Goal: Information Seeking & Learning: Learn about a topic

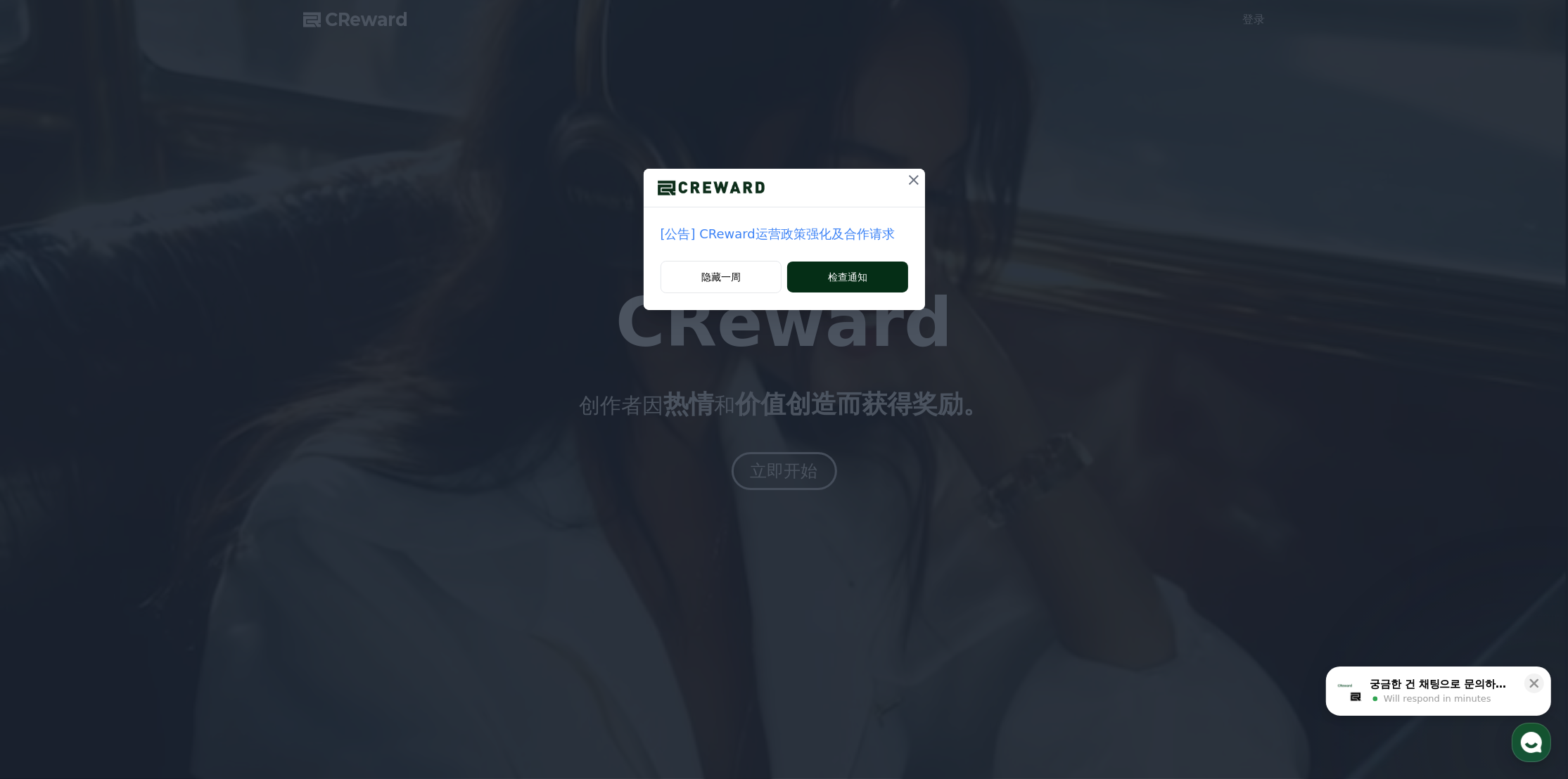
click at [816, 275] on button "检查通知" at bounding box center [846, 277] width 120 height 31
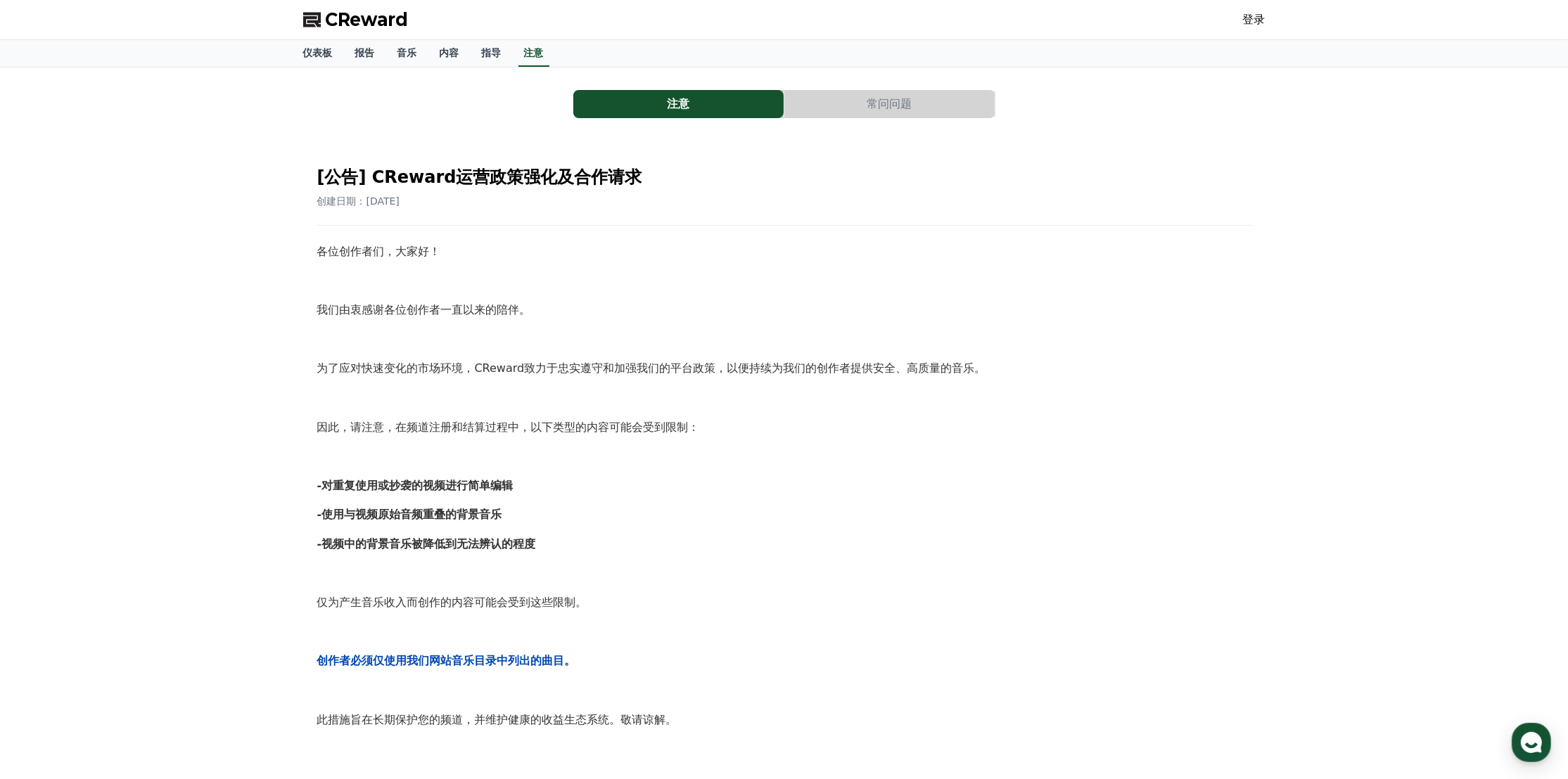
click at [1222, 293] on div "各位创作者们，大家好！ 我们由衷感谢各位创作者一直以来的陪伴。 为了应对快速变化的市场环境，CReward致力于忠实遵守和加强我们的平台政策，以便持续为我们的…" at bounding box center [785, 631] width 934 height 778
click at [399, 54] on font "音乐" at bounding box center [407, 53] width 20 height 11
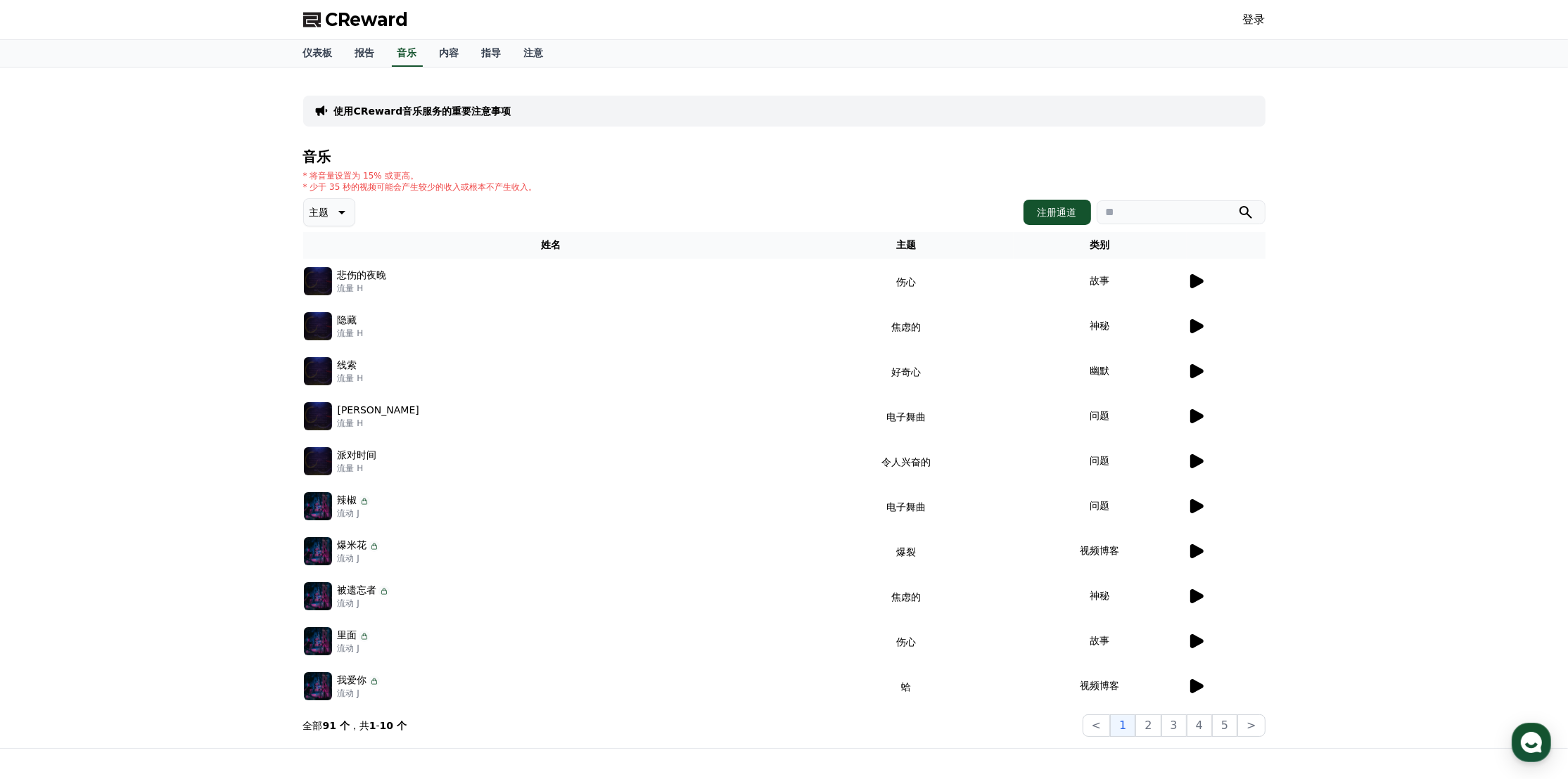
click at [1196, 277] on icon at bounding box center [1196, 280] width 13 height 14
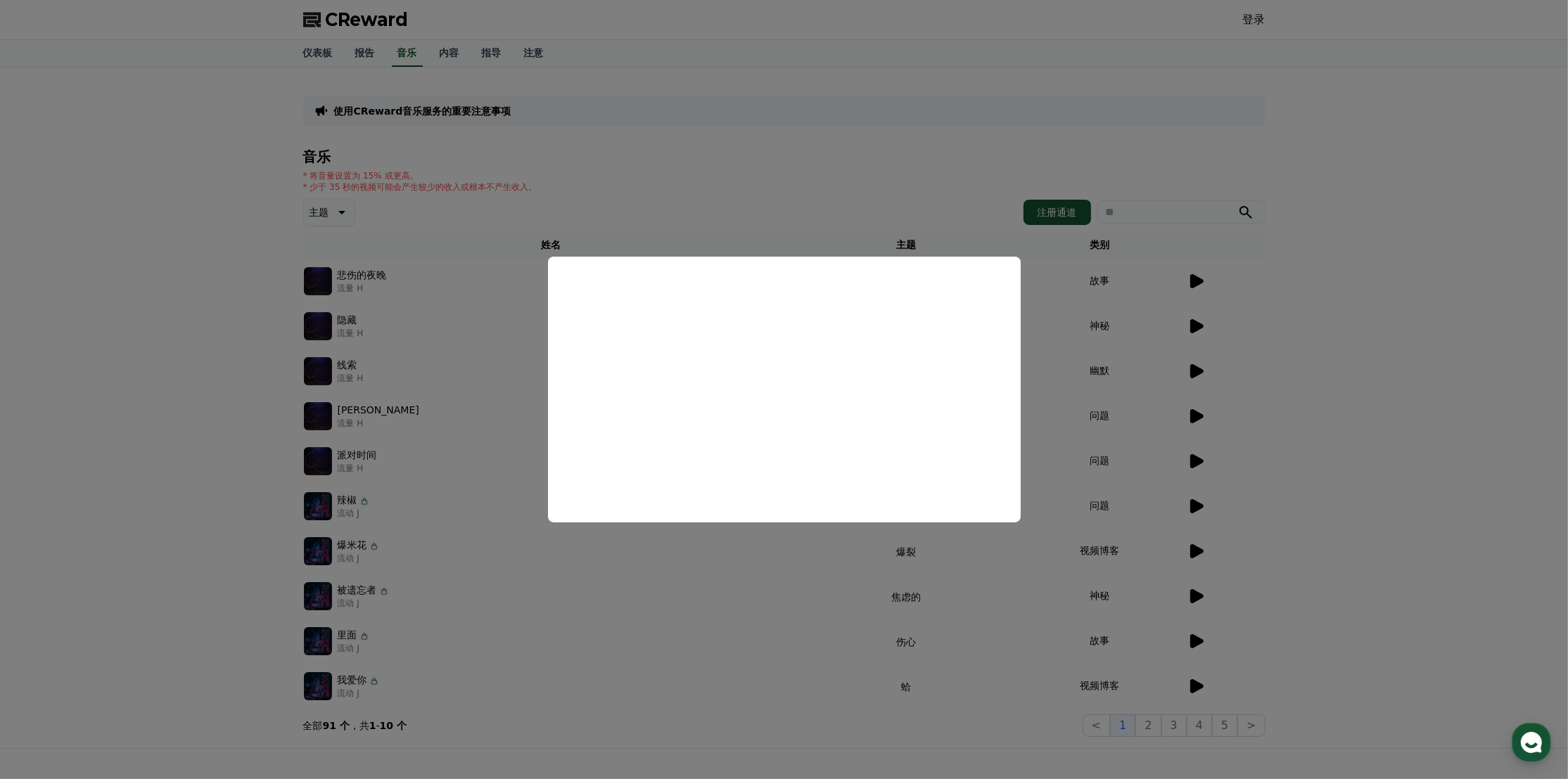
click at [1079, 149] on button "close modal" at bounding box center [784, 389] width 1568 height 779
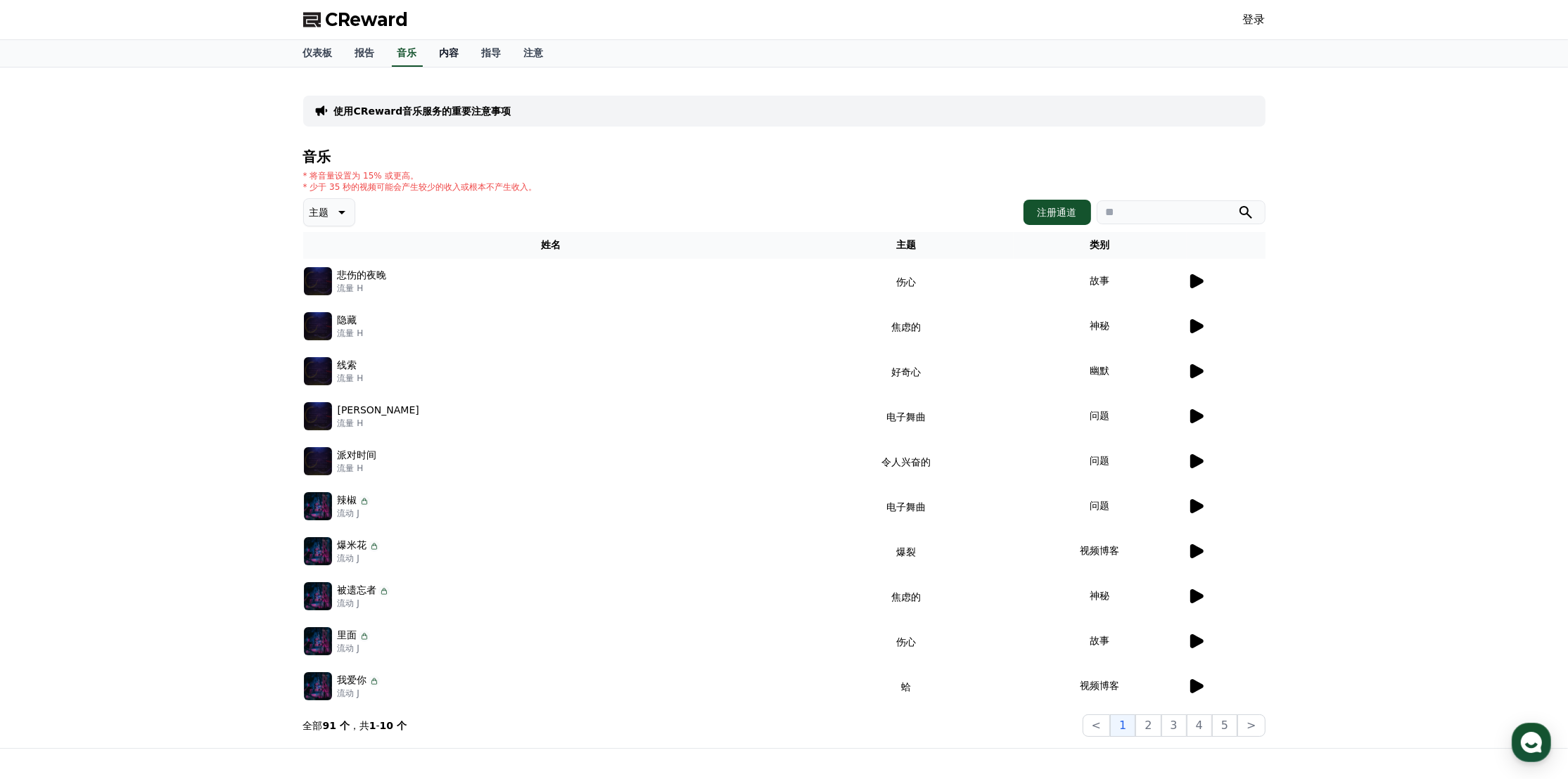
click at [445, 54] on font "内容" at bounding box center [449, 53] width 20 height 11
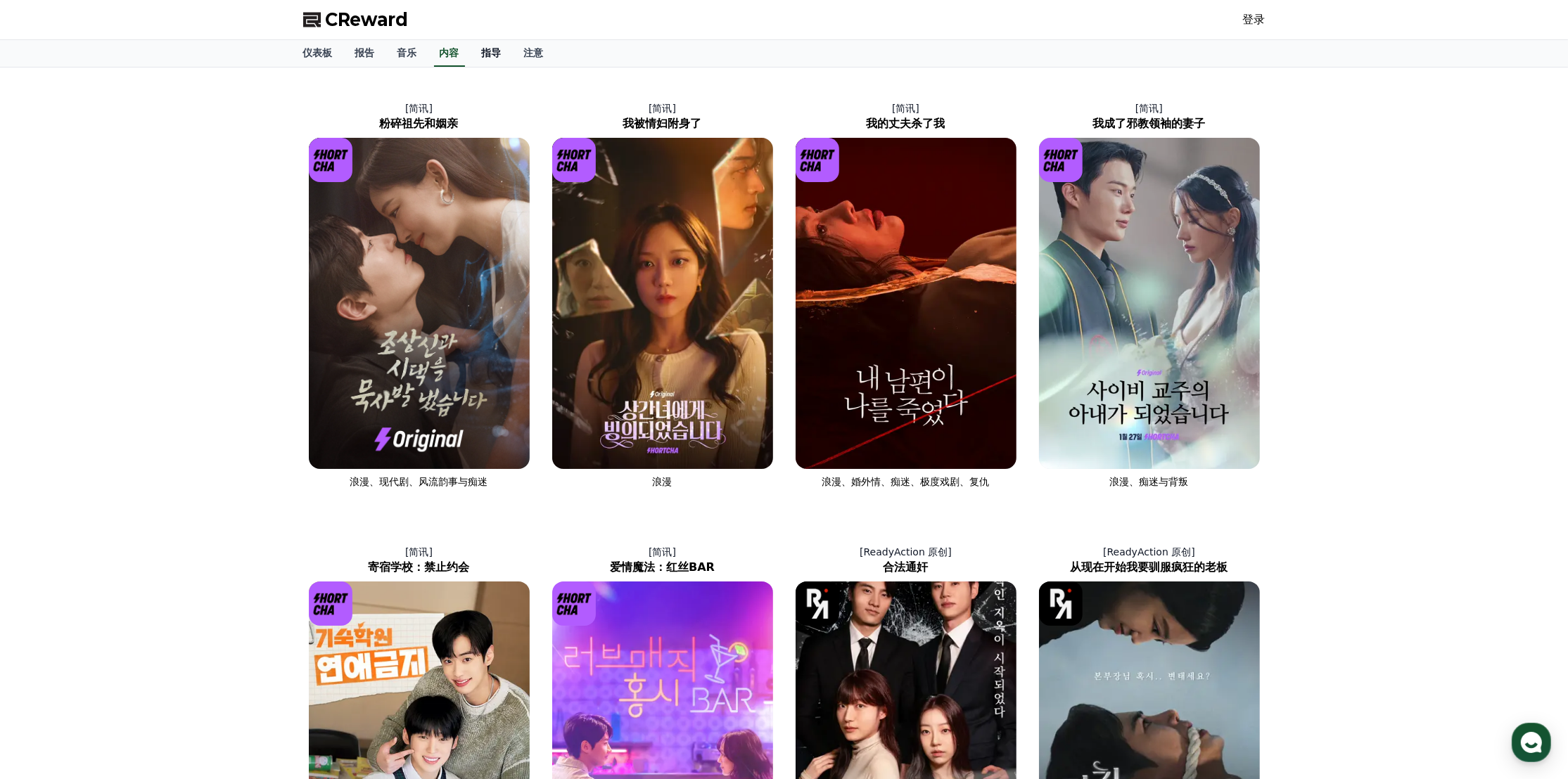
click at [498, 58] on font "指导" at bounding box center [491, 53] width 20 height 11
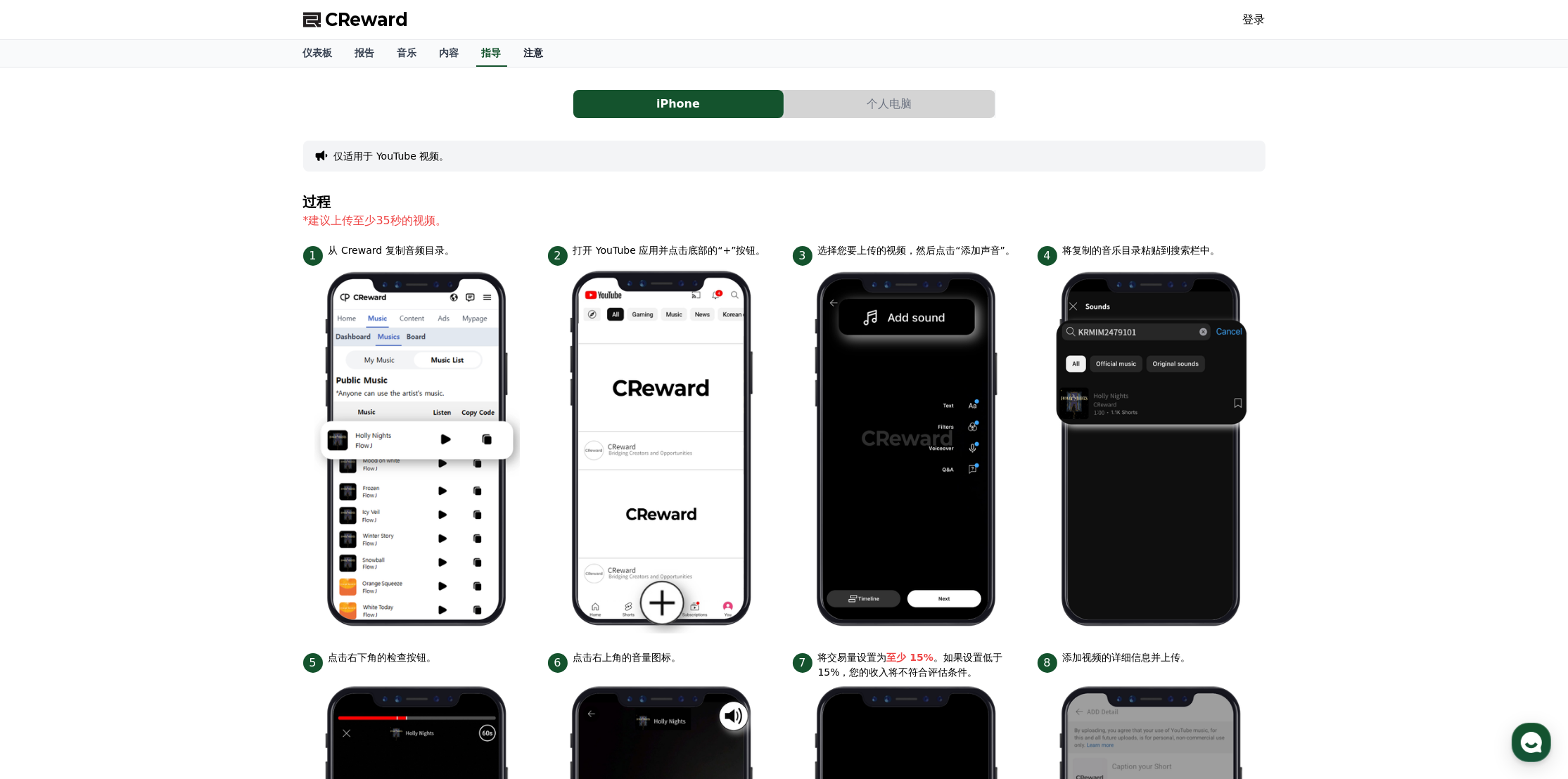
click at [520, 54] on link "注意" at bounding box center [533, 53] width 42 height 27
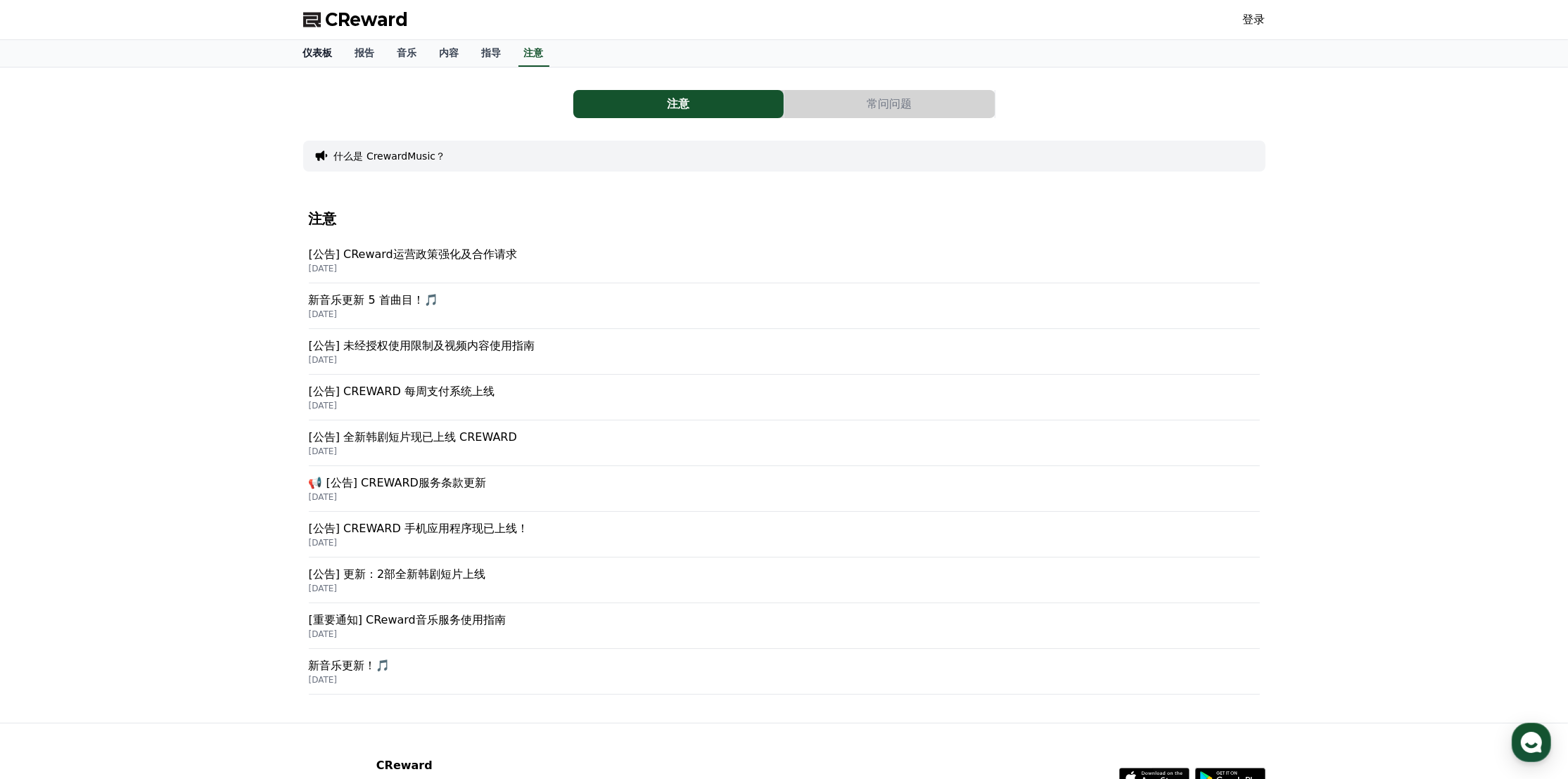
click at [326, 54] on font "仪表板" at bounding box center [318, 53] width 30 height 11
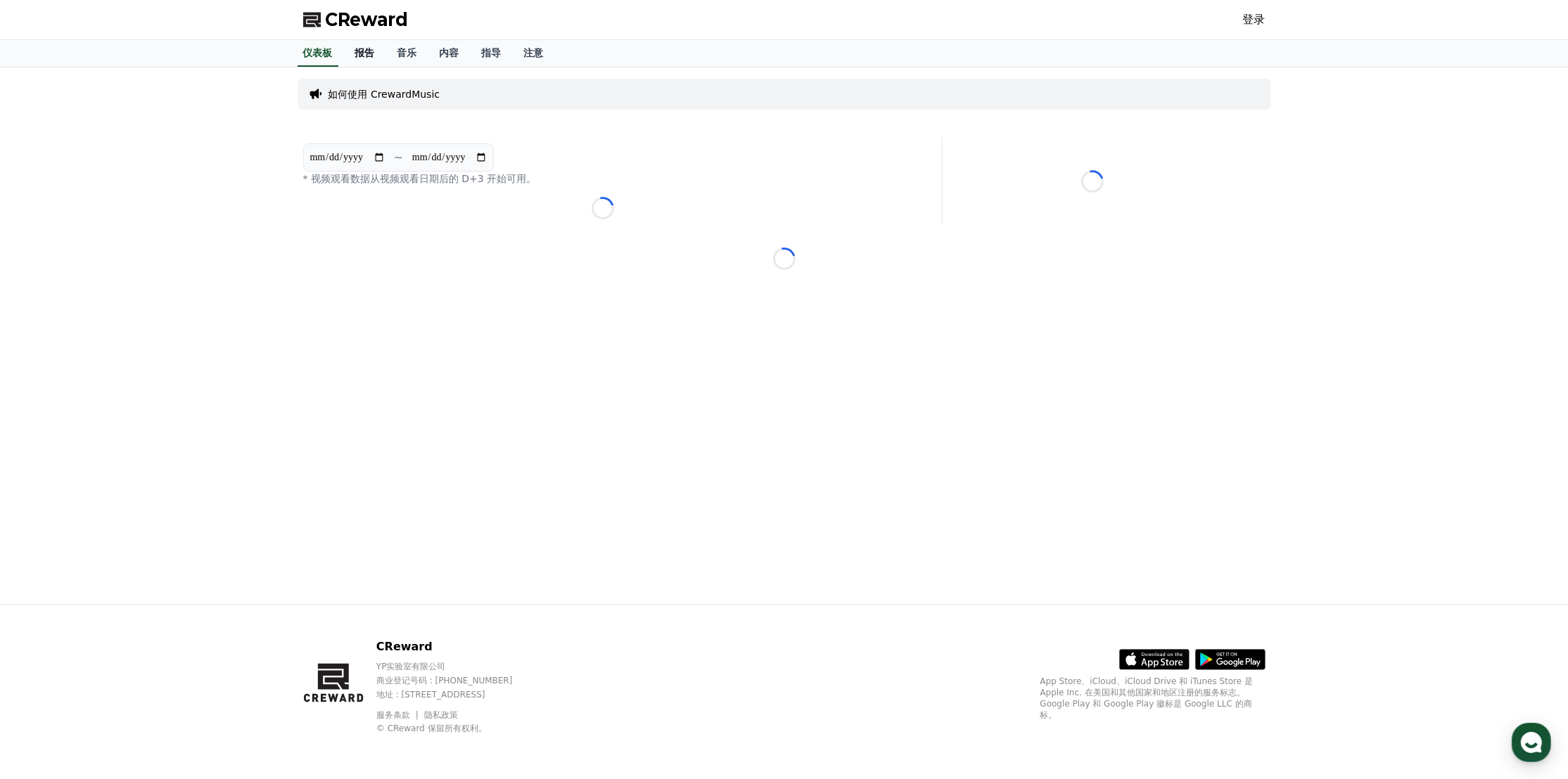
click at [377, 55] on link "报告" at bounding box center [364, 53] width 42 height 27
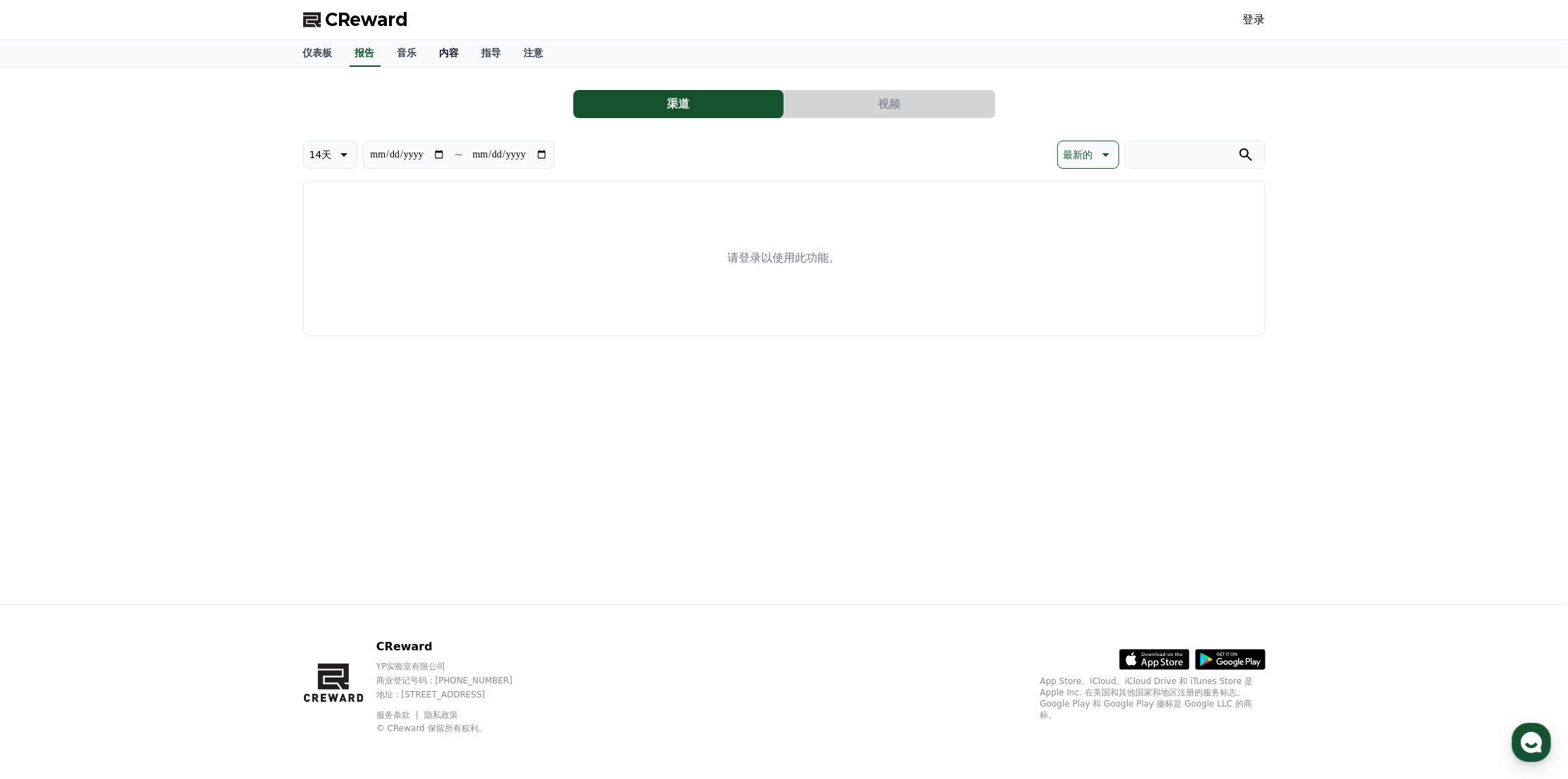
click at [457, 50] on font "内容" at bounding box center [449, 53] width 20 height 11
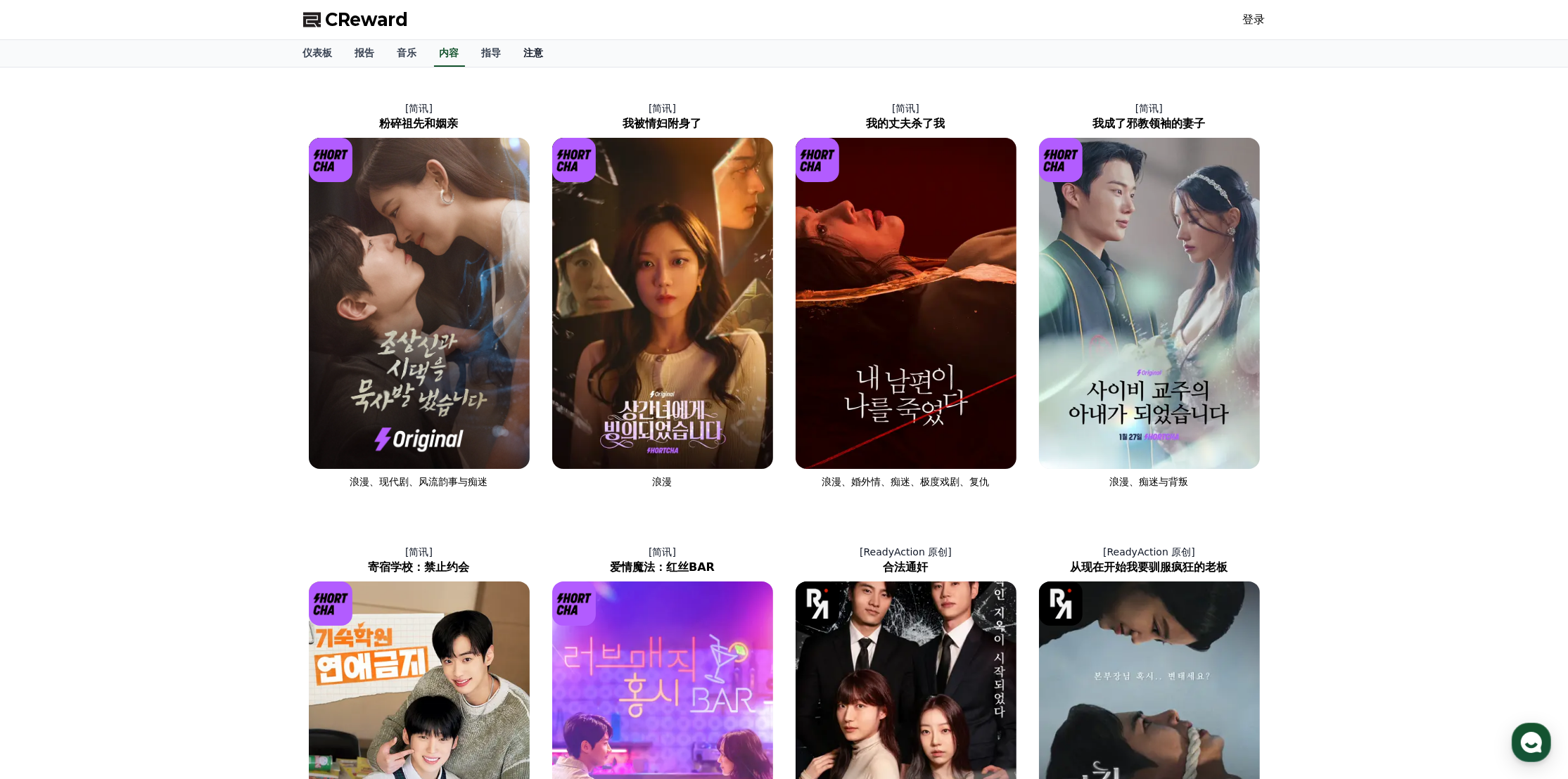
click at [535, 50] on font "注意" at bounding box center [533, 53] width 20 height 11
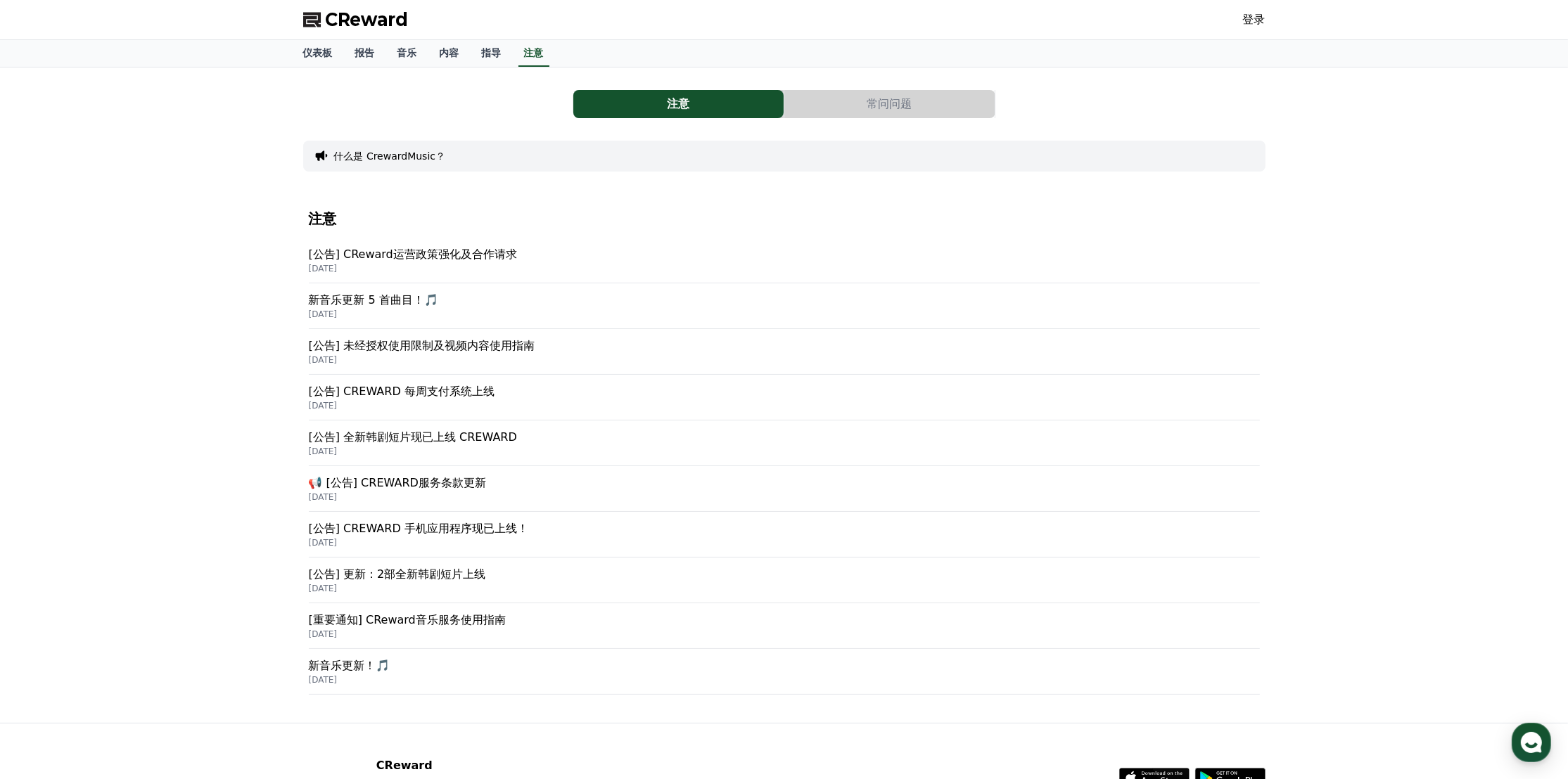
click at [422, 253] on font "[公告] CReward运营政策强化及合作请求" at bounding box center [412, 254] width 208 height 13
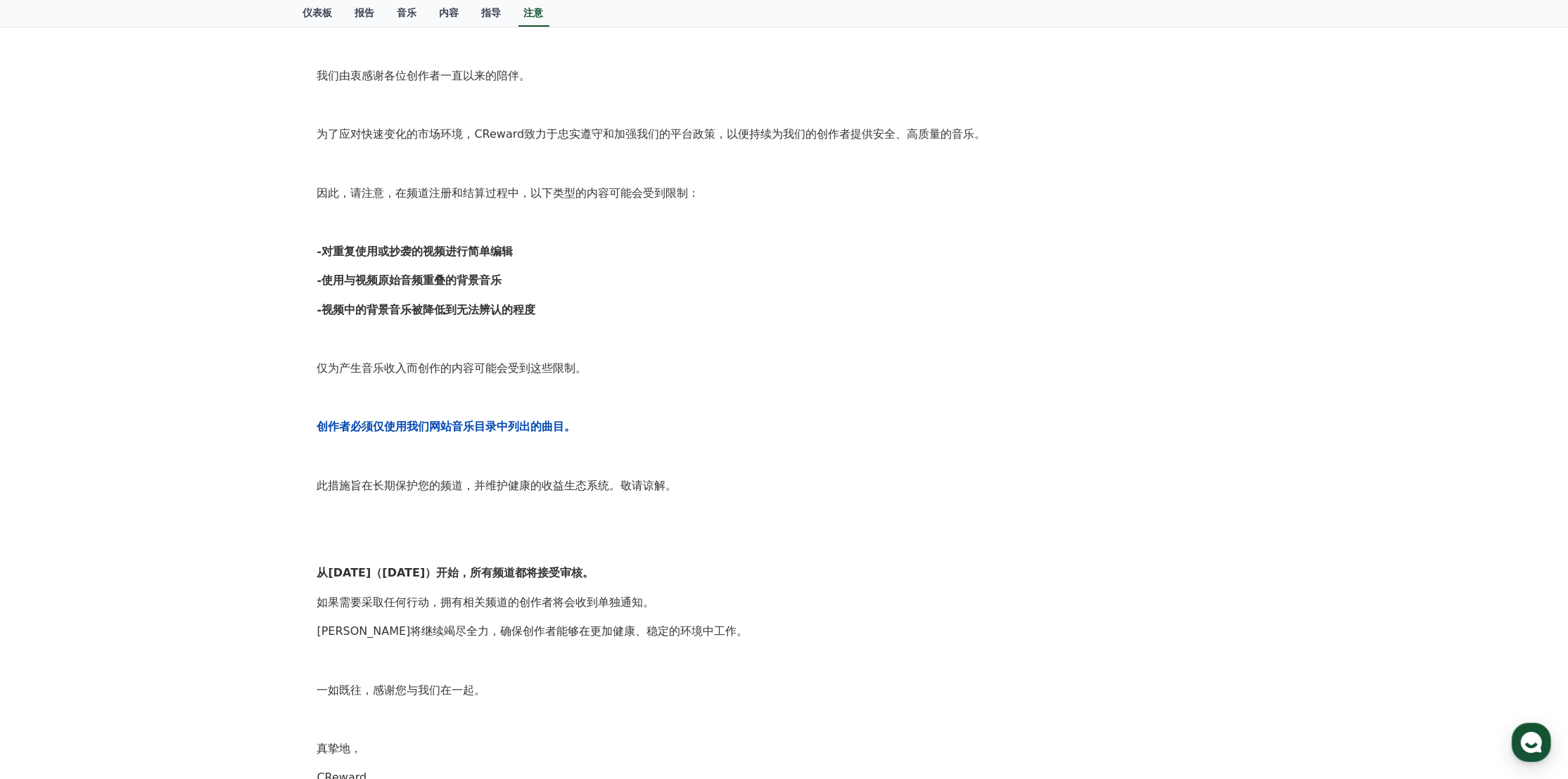
scroll to position [468, 0]
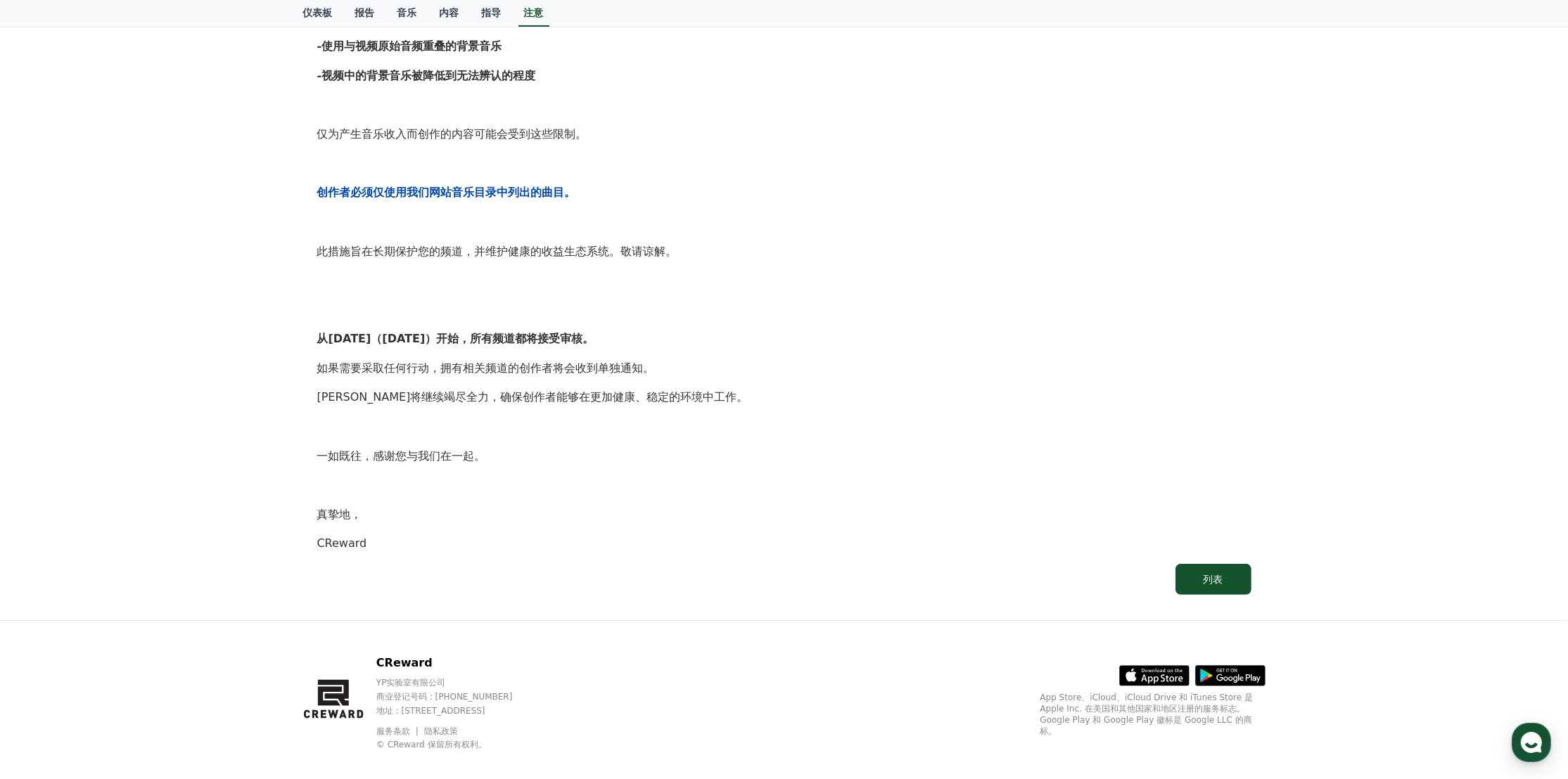
drag, startPoint x: 499, startPoint y: 695, endPoint x: 489, endPoint y: 691, distance: 10.8
click at [489, 691] on p "商业登记号码 : [PHONE_NUMBER]" at bounding box center [458, 696] width 163 height 11
drag, startPoint x: 503, startPoint y: 739, endPoint x: 484, endPoint y: 729, distance: 21.5
click at [484, 729] on div "服务条款 隐私政策 © CReward 保留所有权利。" at bounding box center [458, 736] width 163 height 28
click at [541, 706] on p "地址 : [STREET_ADDRESS]" at bounding box center [458, 711] width 163 height 11
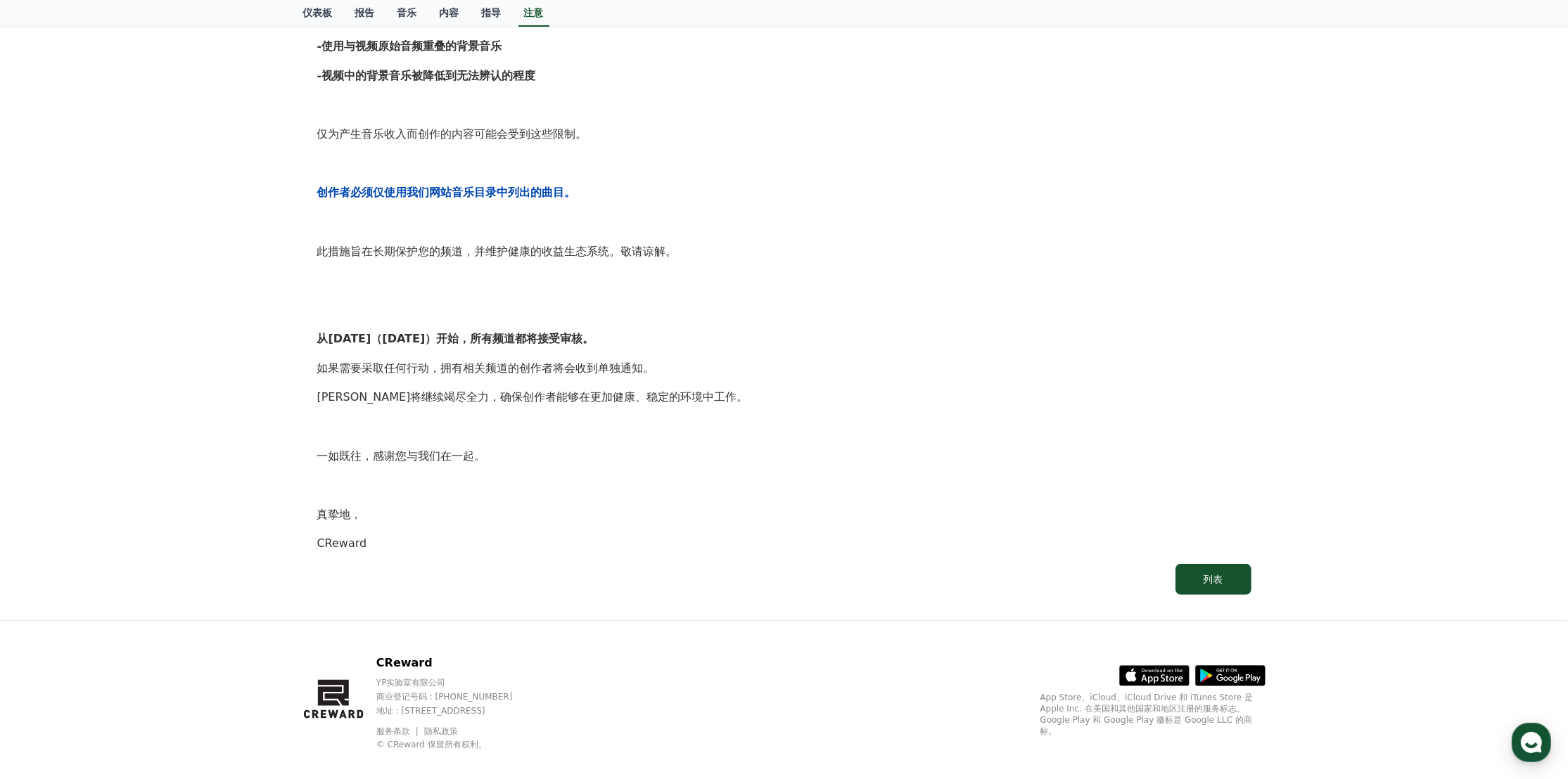
drag, startPoint x: 581, startPoint y: 708, endPoint x: 378, endPoint y: 651, distance: 210.9
click at [378, 651] on div "CReward YP实验室有限公司 商业登记号码 : 655-81-03655 地址 : 京畿道金浦市阳村邑安国路495号3楼305-BI16室 服务条款 隐…" at bounding box center [784, 708] width 985 height 175
drag, startPoint x: 626, startPoint y: 653, endPoint x: 1108, endPoint y: 106, distance: 729.1
click at [1108, 106] on p at bounding box center [785, 106] width 934 height 19
drag, startPoint x: 602, startPoint y: 706, endPoint x: 385, endPoint y: 655, distance: 222.9
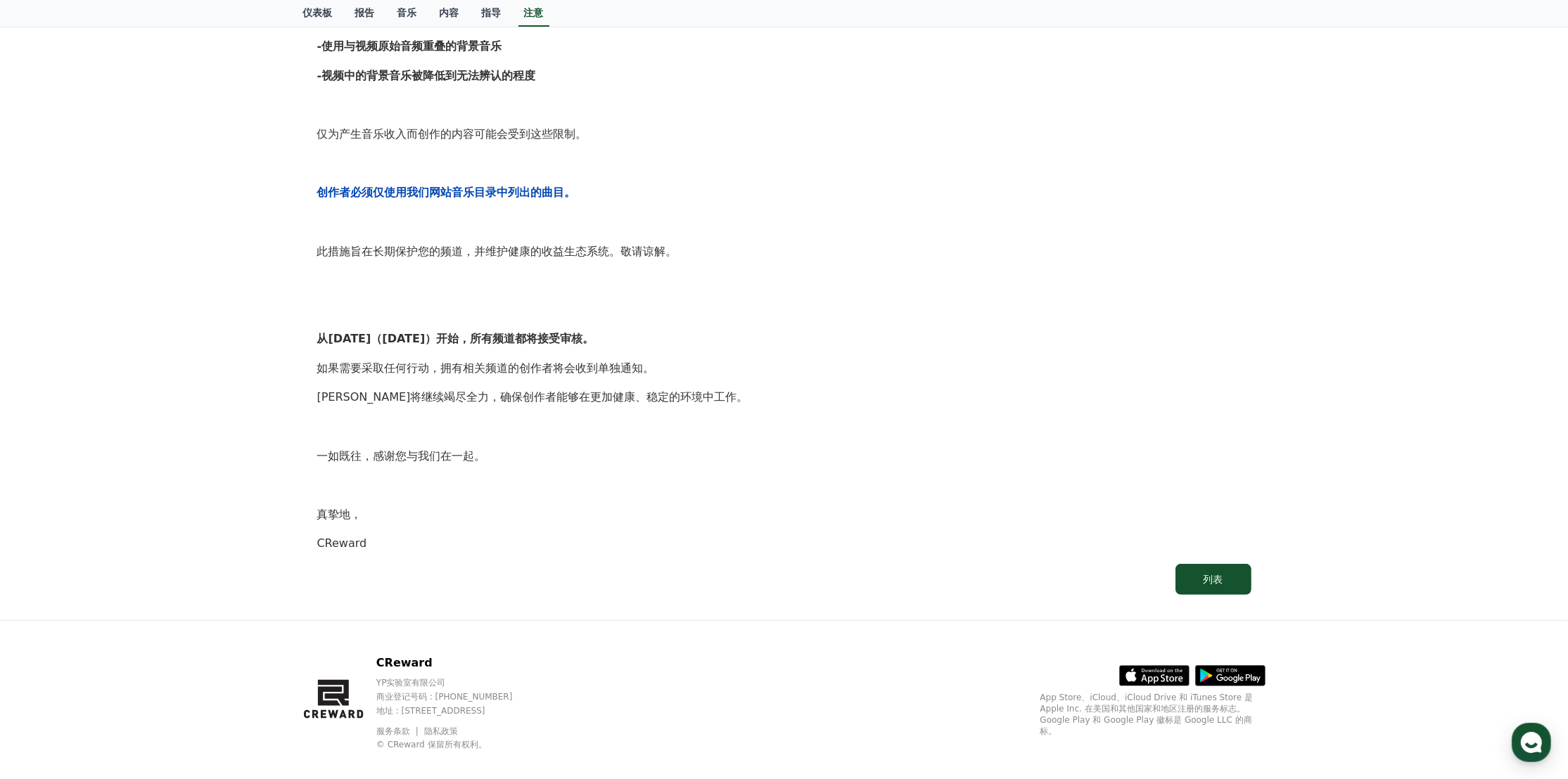
click at [385, 655] on div "CReward YP实验室有限公司 商业登记号码 : 655-81-03655 地址 : 京畿道金浦市阳村邑安国路495号3楼305-BI16室 服务条款 隐…" at bounding box center [458, 702] width 163 height 96
copy div "CReward YP实验室有限公司 商业登记号码 : 655-81-03655 地址 : 京畿道金浦市阳村邑安国路495号3楼305-BI16室"
click at [1185, 359] on p "如果需要采取任何行动，拥有相关频道的创作者将会收到单独通知。" at bounding box center [785, 369] width 934 height 19
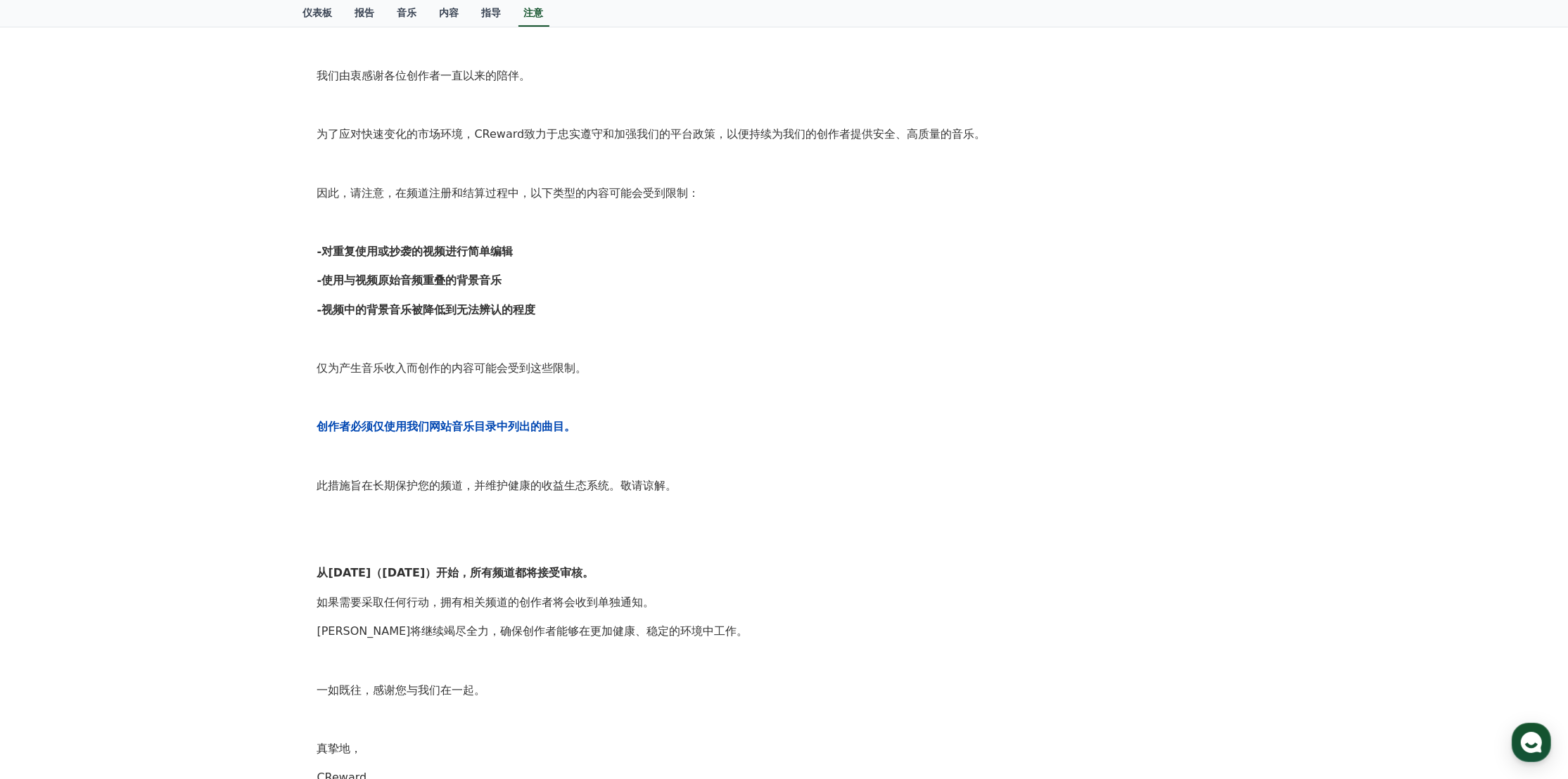
scroll to position [0, 0]
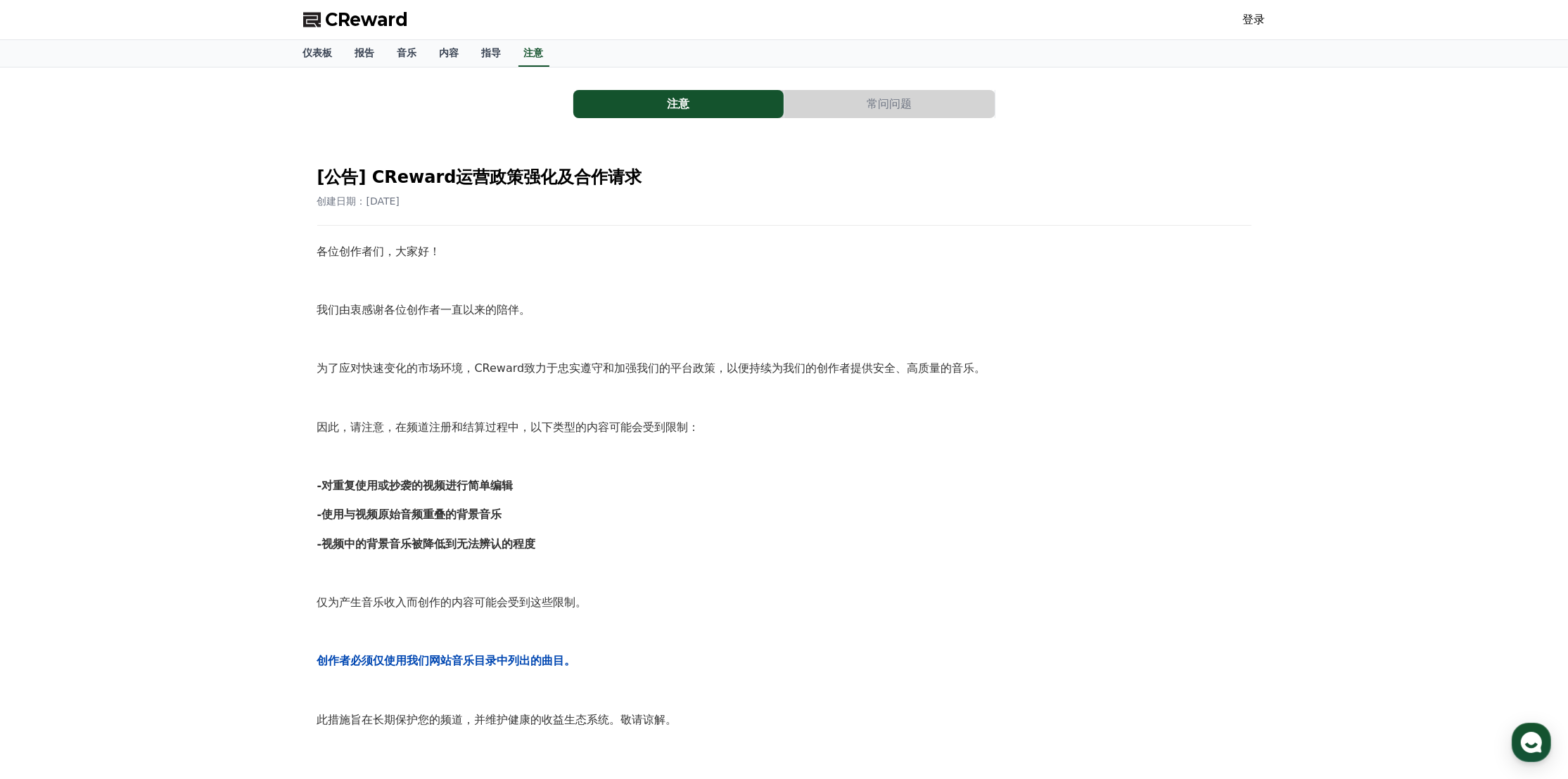
click at [683, 87] on div "注意 常问问题 [公告] CReward运营政策强化及合作请求 创建日期：[DATE] 各位创作者们，大家好！ 我们由衷感谢各位创作者一直以来的陪伴。 为了应…" at bounding box center [784, 578] width 962 height 998
click at [683, 107] on font "常问问题" at bounding box center [889, 104] width 45 height 13
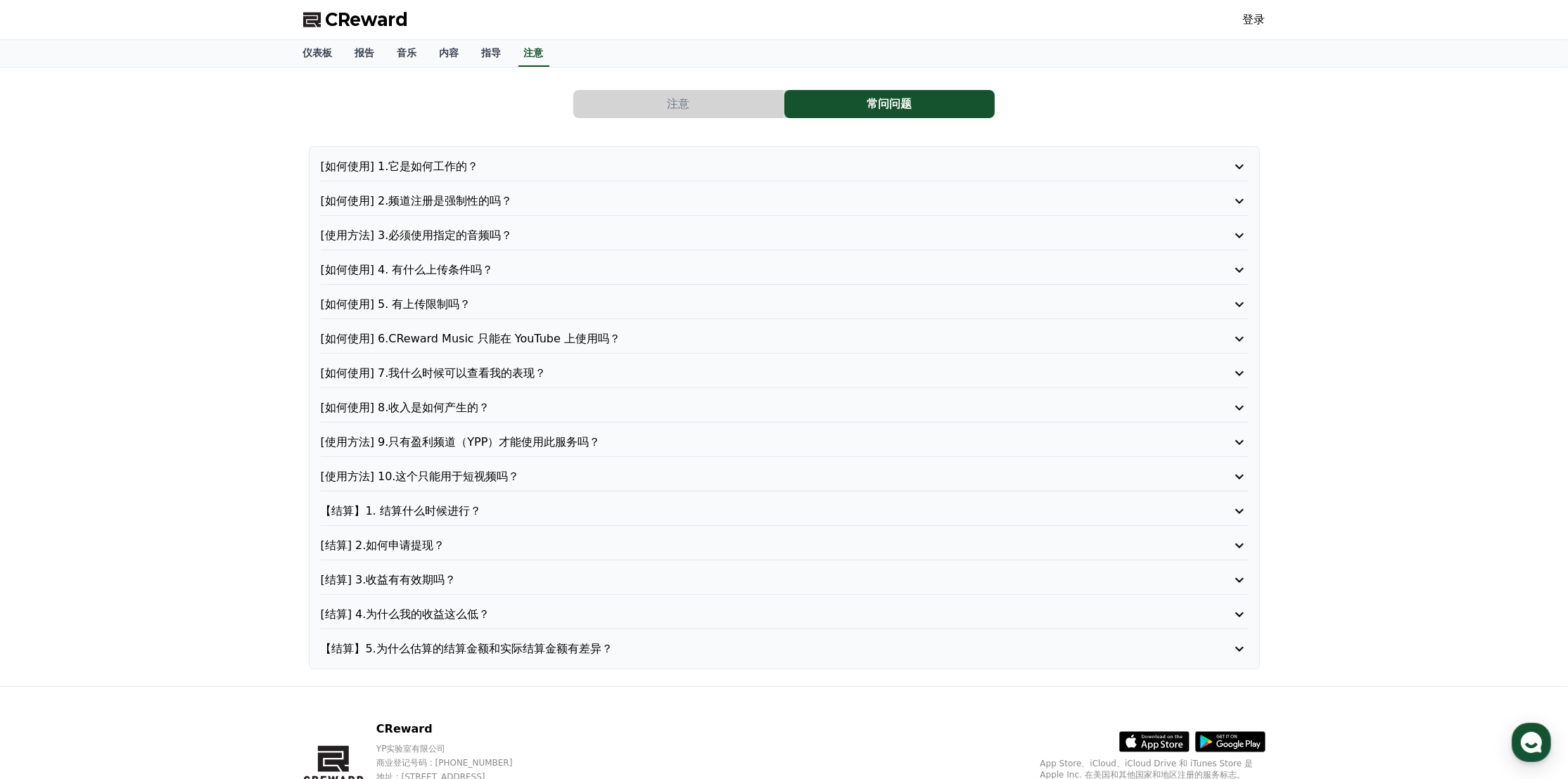
click at [683, 103] on button "注意" at bounding box center [678, 104] width 210 height 28
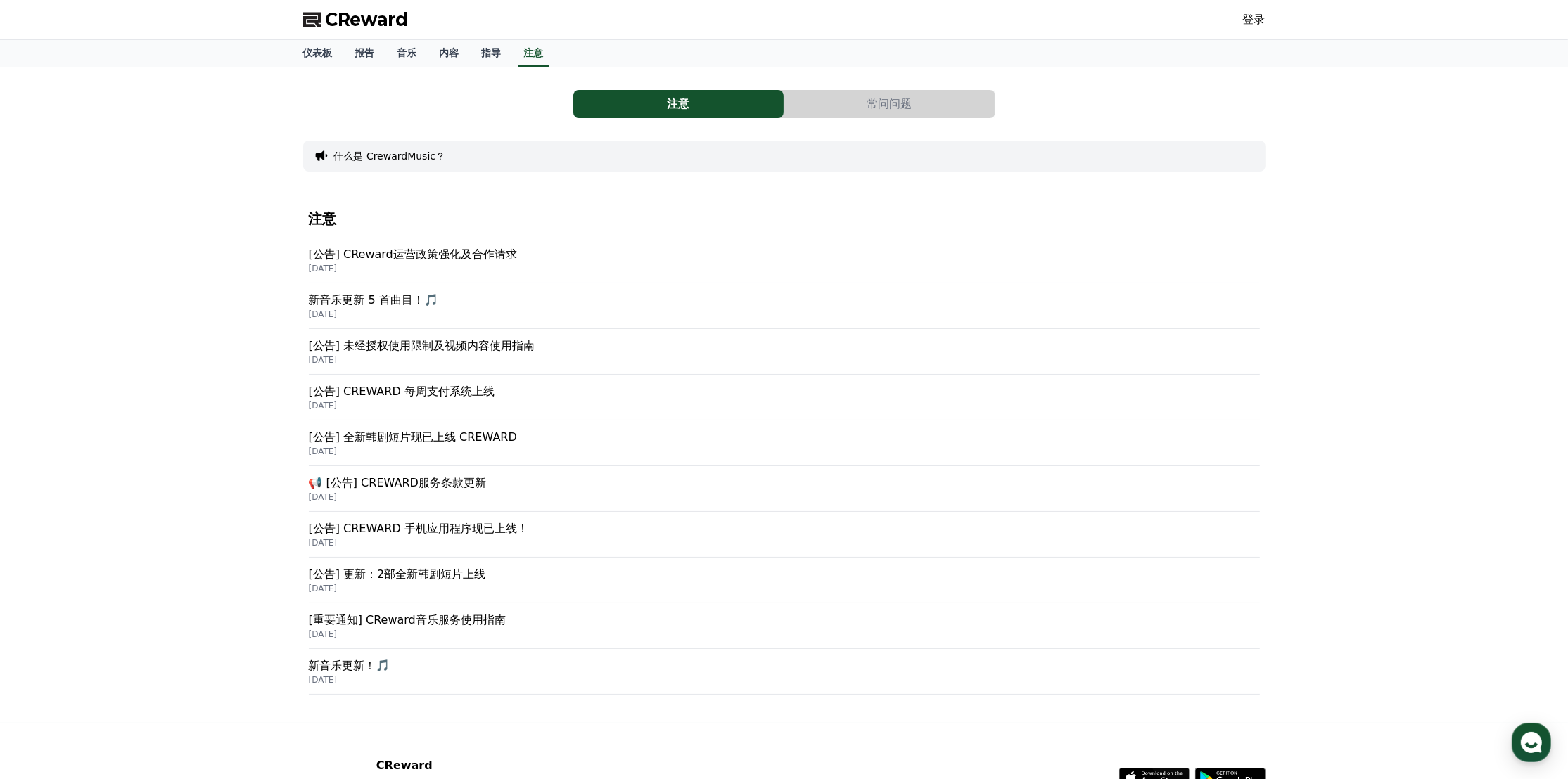
click at [683, 99] on button "常问问题" at bounding box center [889, 104] width 210 height 28
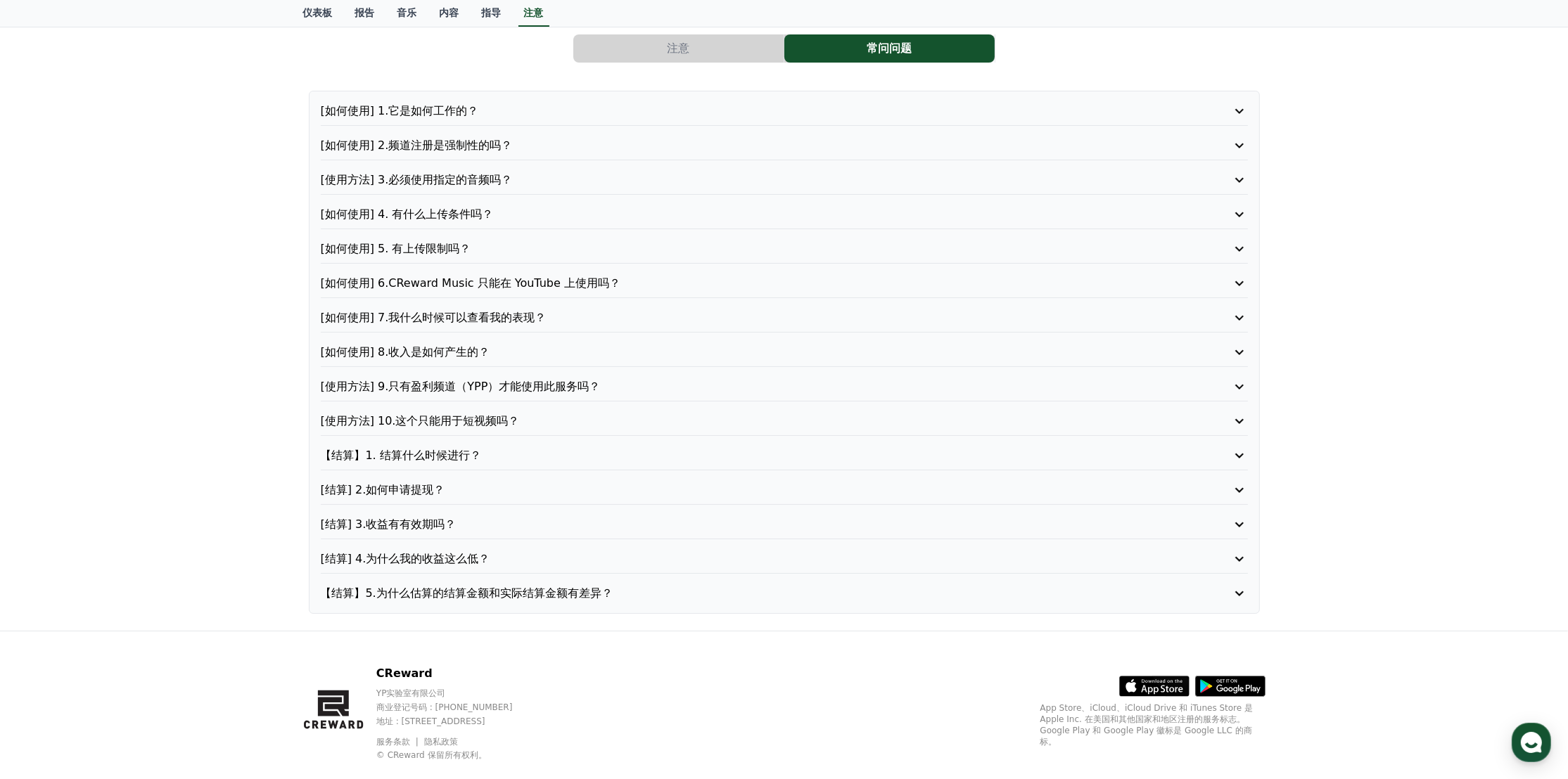
scroll to position [76, 0]
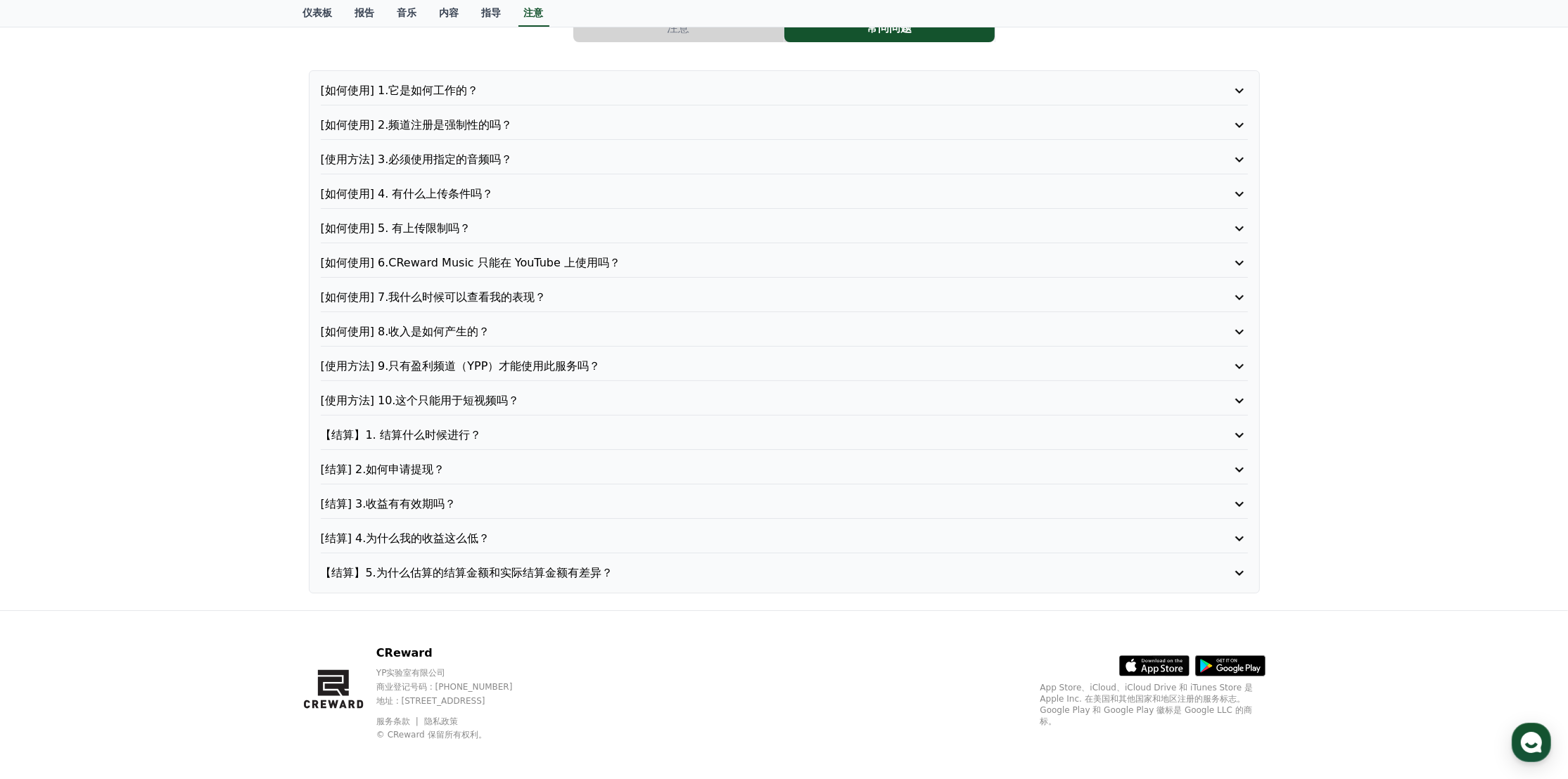
drag, startPoint x: 406, startPoint y: 696, endPoint x: 588, endPoint y: 694, distance: 182.0
click at [541, 613] on p "地址 : [STREET_ADDRESS]" at bounding box center [458, 701] width 163 height 11
copy font "[STREET_ADDRESS]"
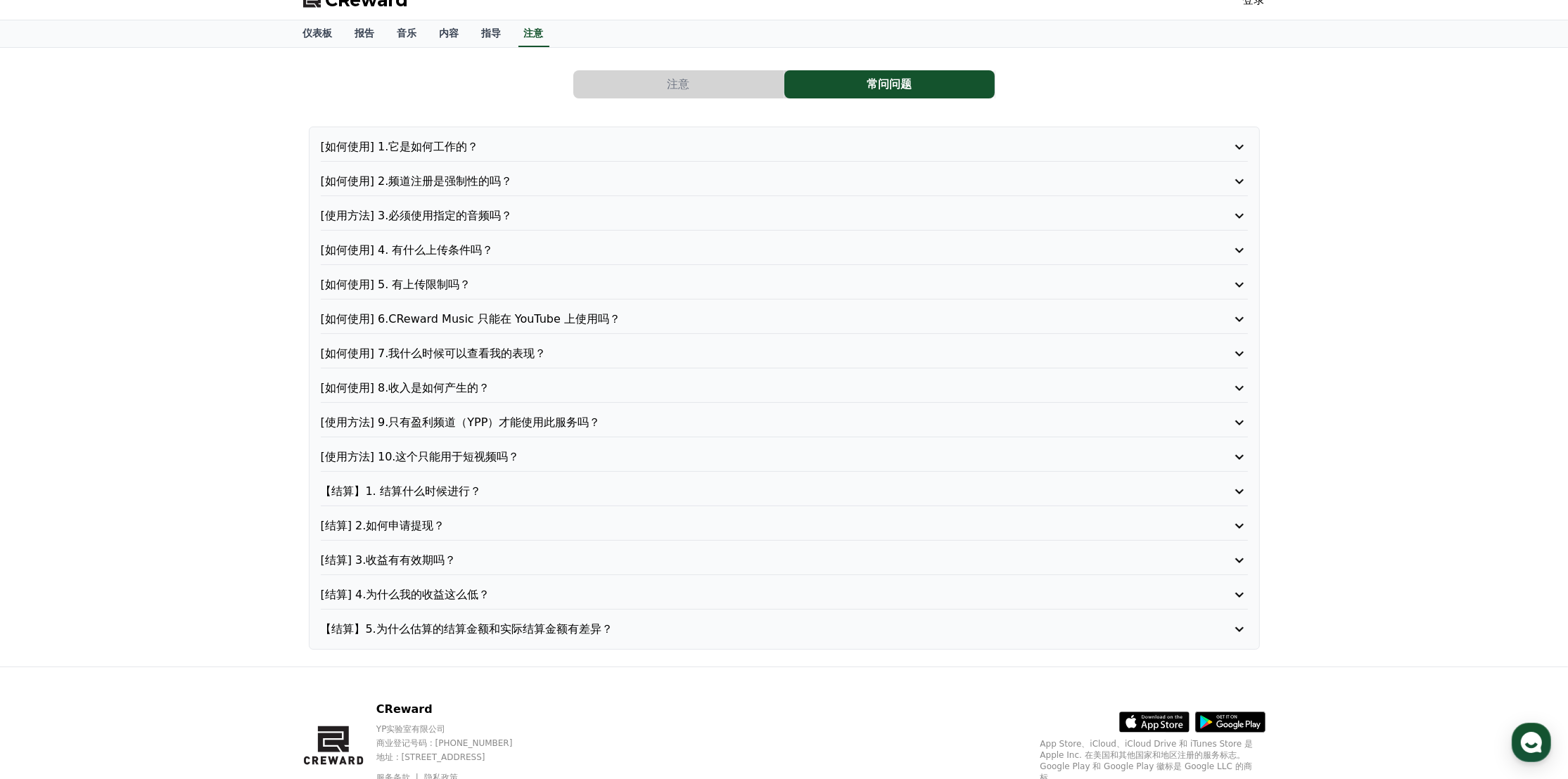
scroll to position [0, 0]
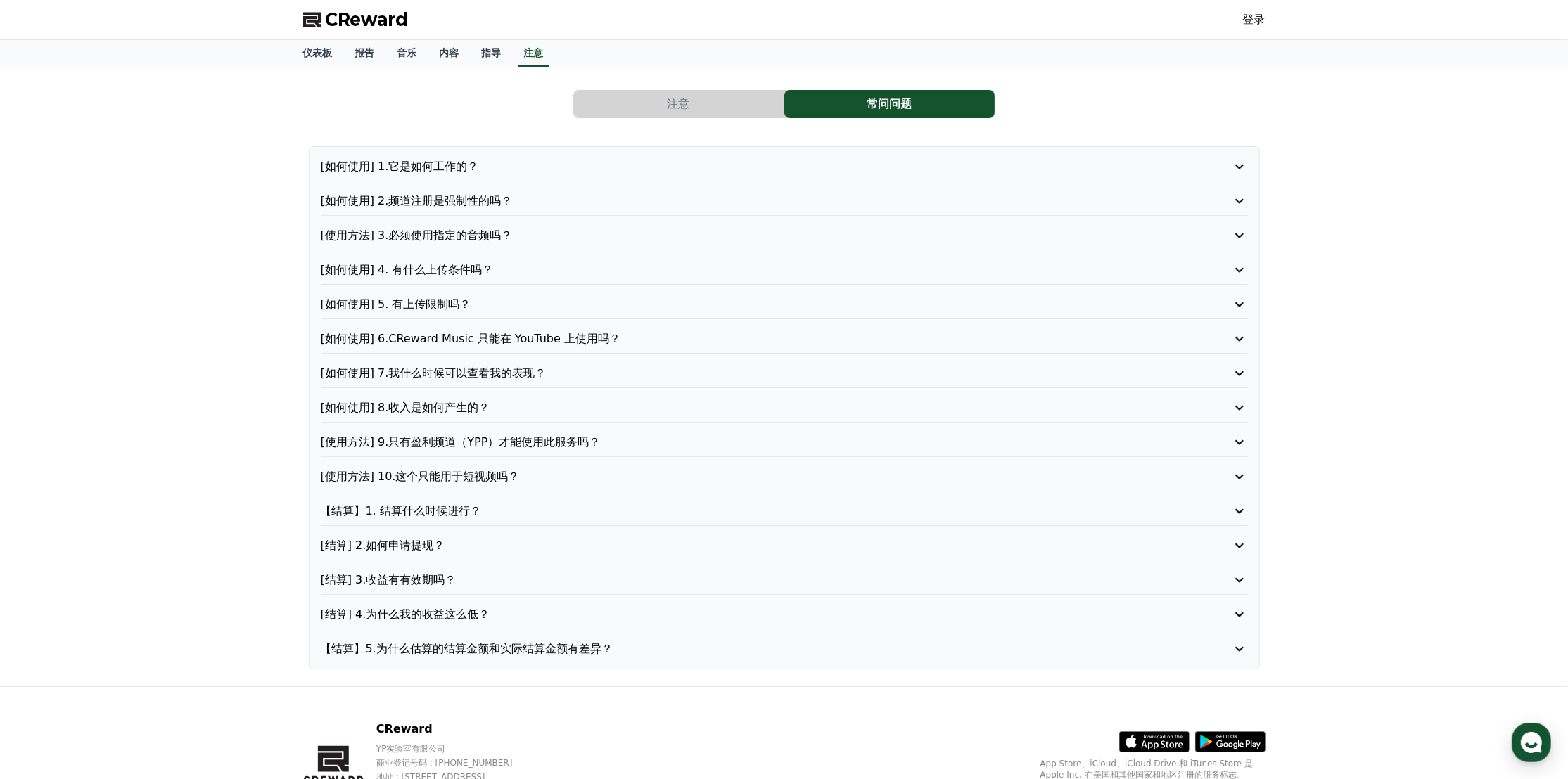
click at [651, 100] on button "注意" at bounding box center [678, 104] width 210 height 28
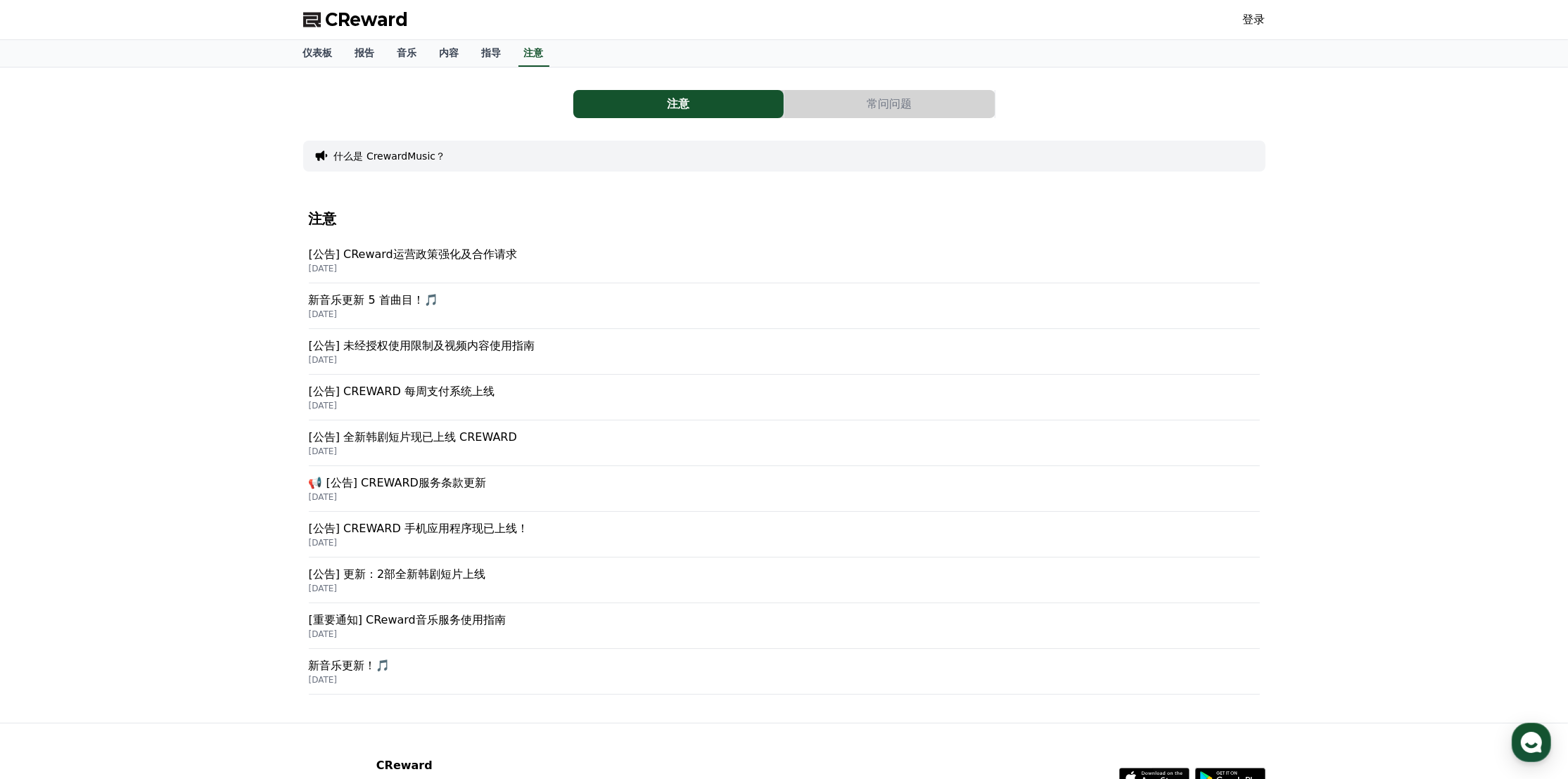
click at [415, 157] on font "什么是 CrewardMusic？" at bounding box center [390, 156] width 111 height 11
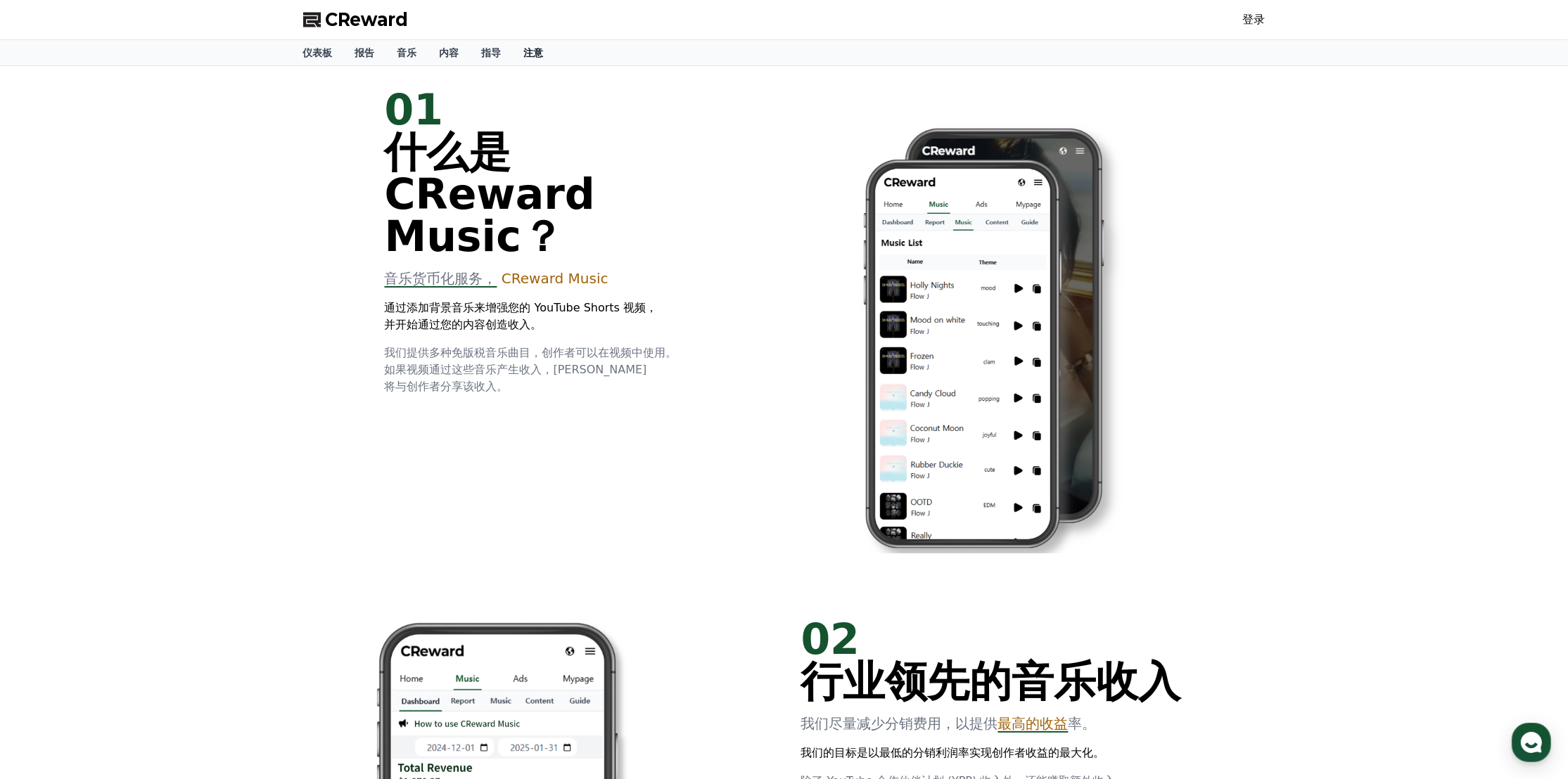
click at [515, 51] on link "注意" at bounding box center [533, 52] width 42 height 25
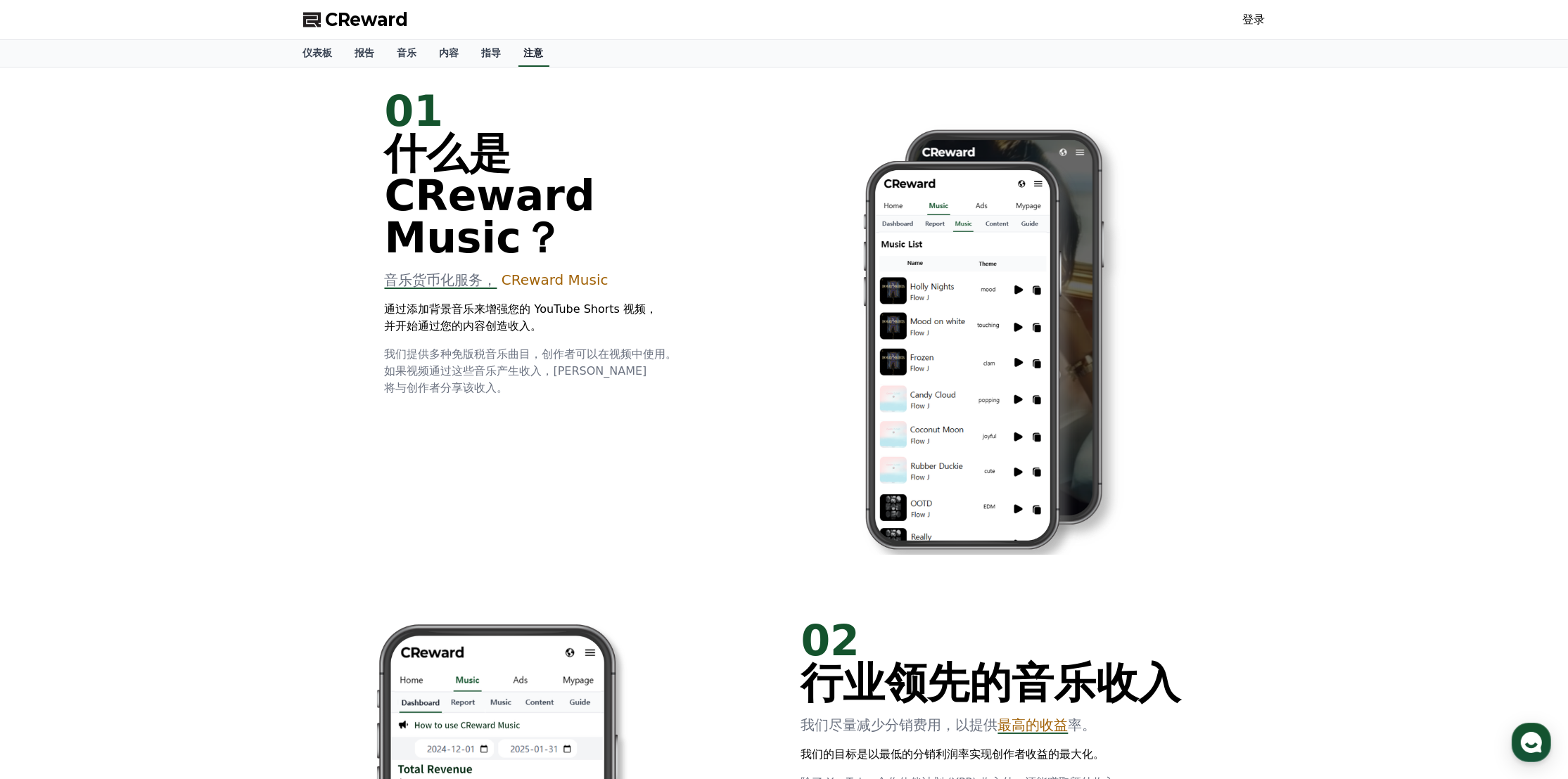
click at [535, 53] on font "注意" at bounding box center [533, 53] width 20 height 11
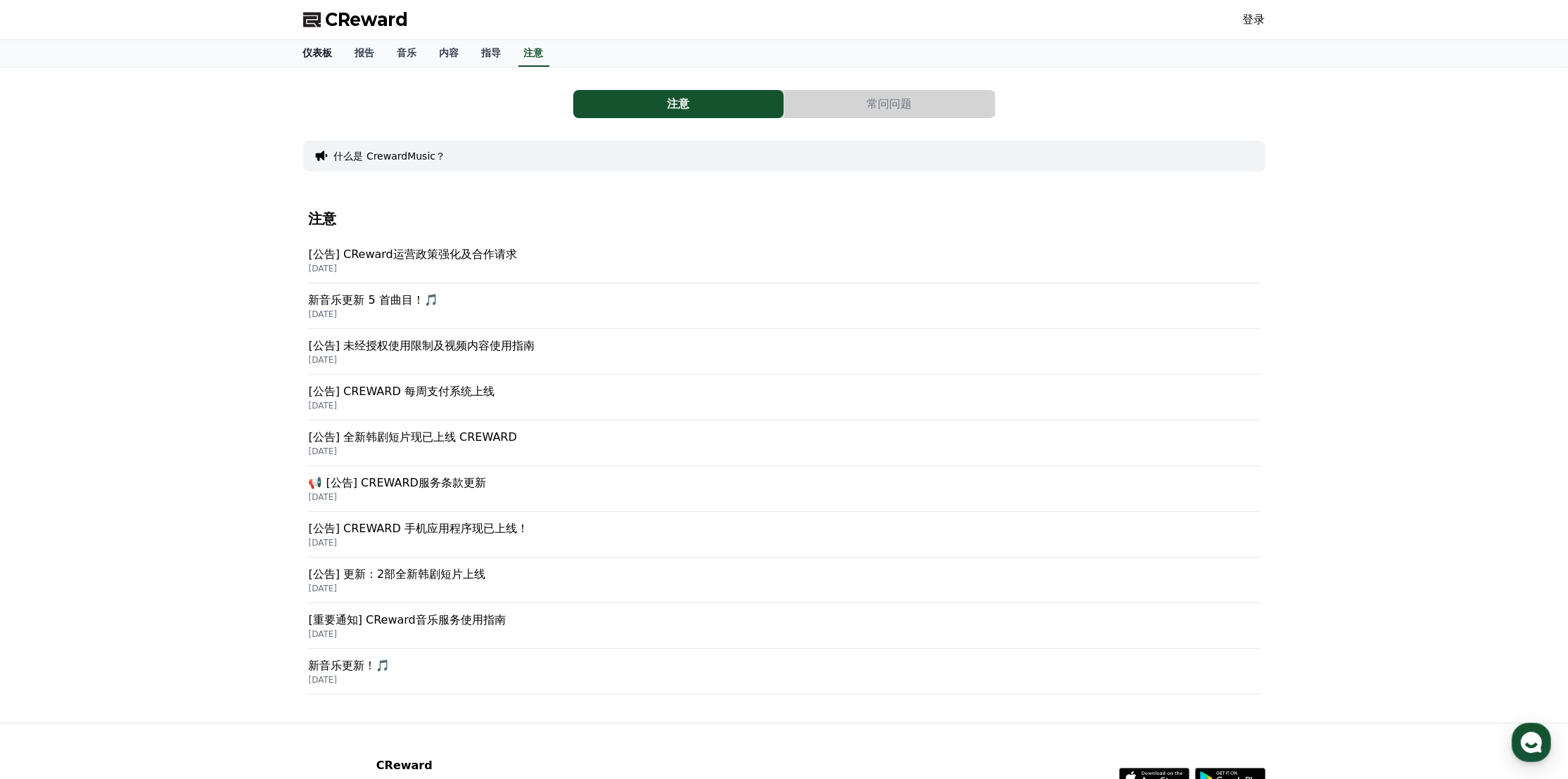
drag, startPoint x: 313, startPoint y: 55, endPoint x: 326, endPoint y: 57, distance: 13.2
click at [313, 54] on font "仪表板" at bounding box center [318, 53] width 30 height 11
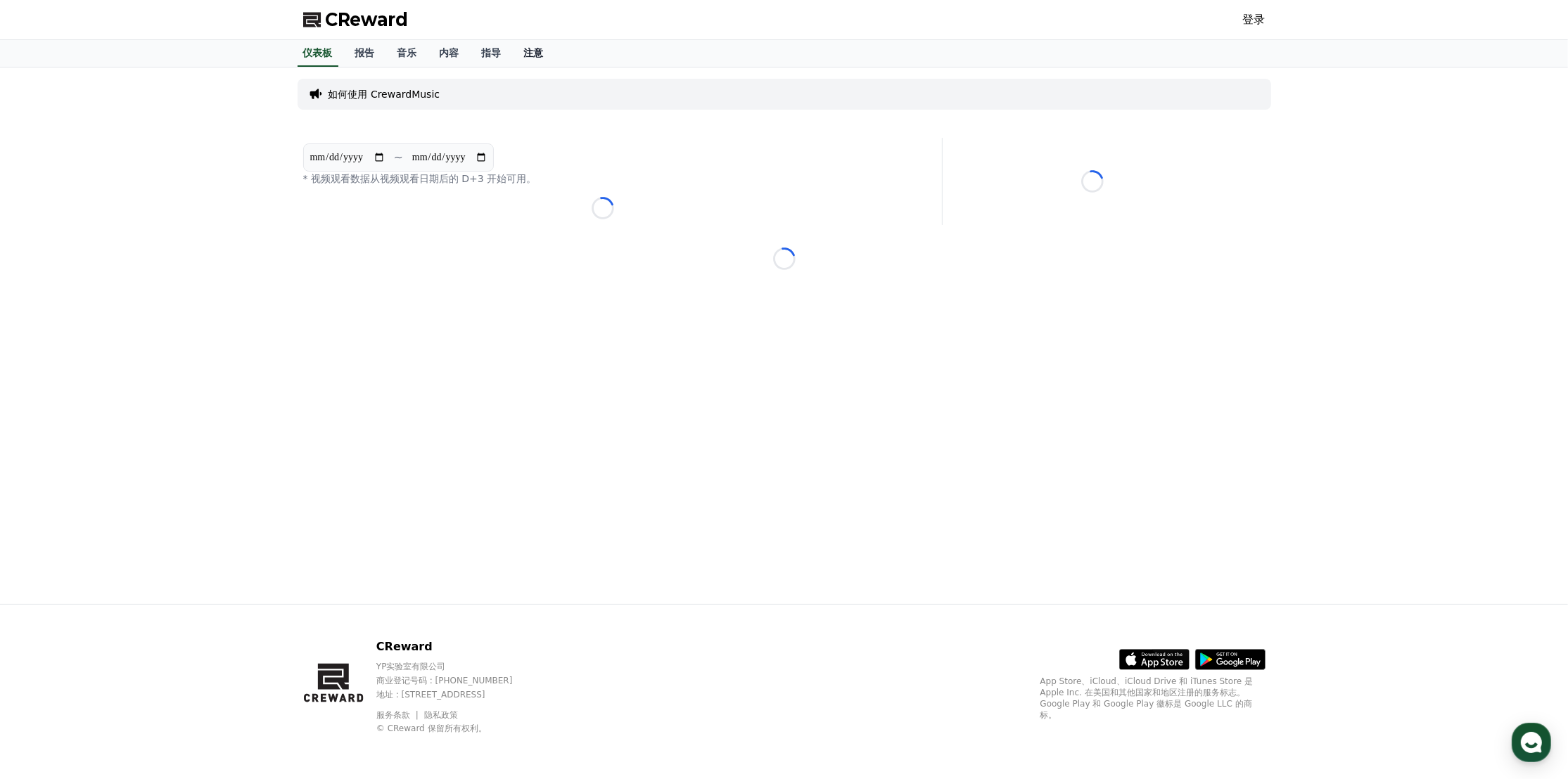
click at [532, 47] on font "注意" at bounding box center [533, 53] width 20 height 11
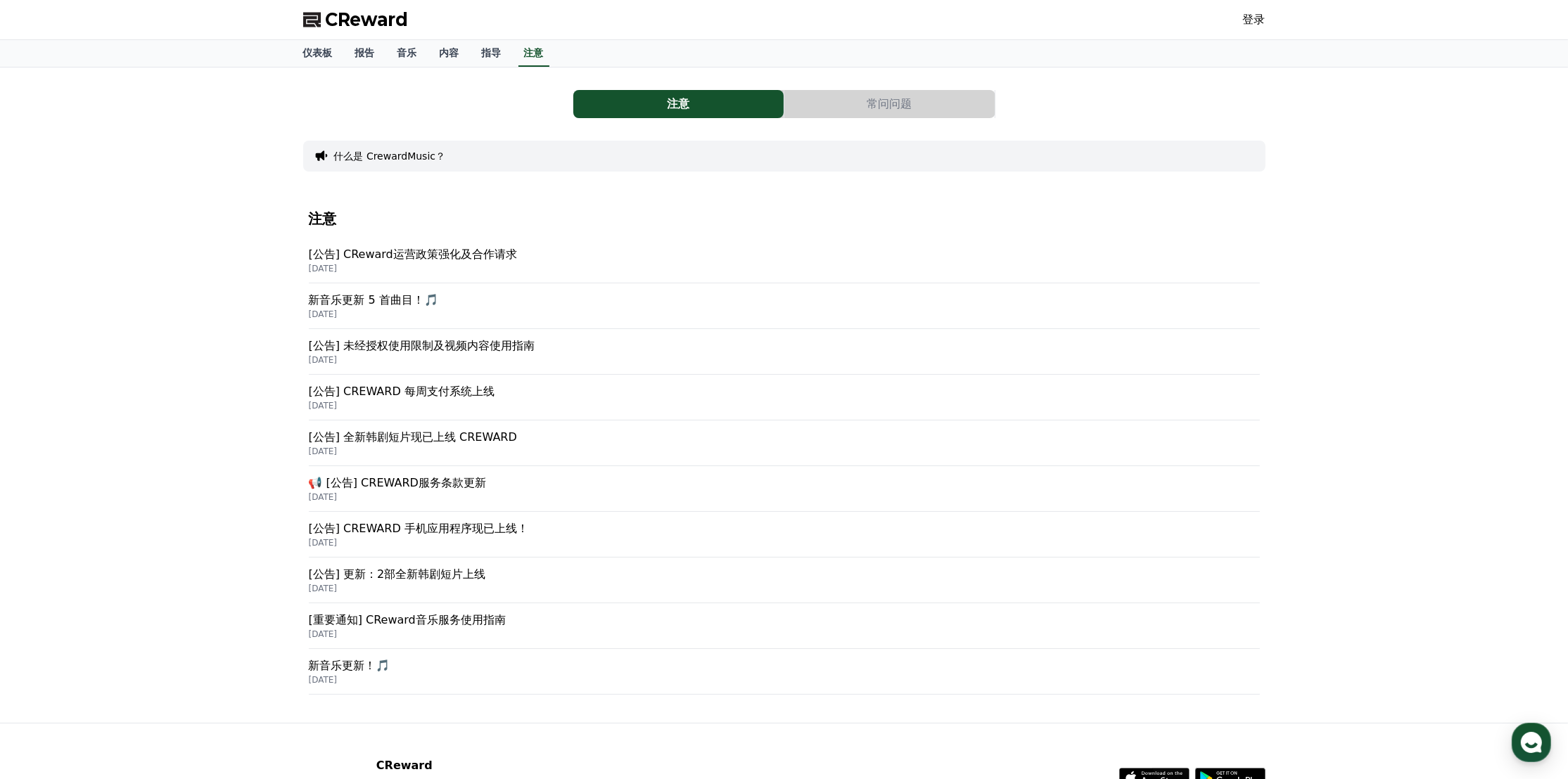
click at [423, 253] on font "[公告] CReward运营政策强化及合作请求" at bounding box center [412, 254] width 208 height 13
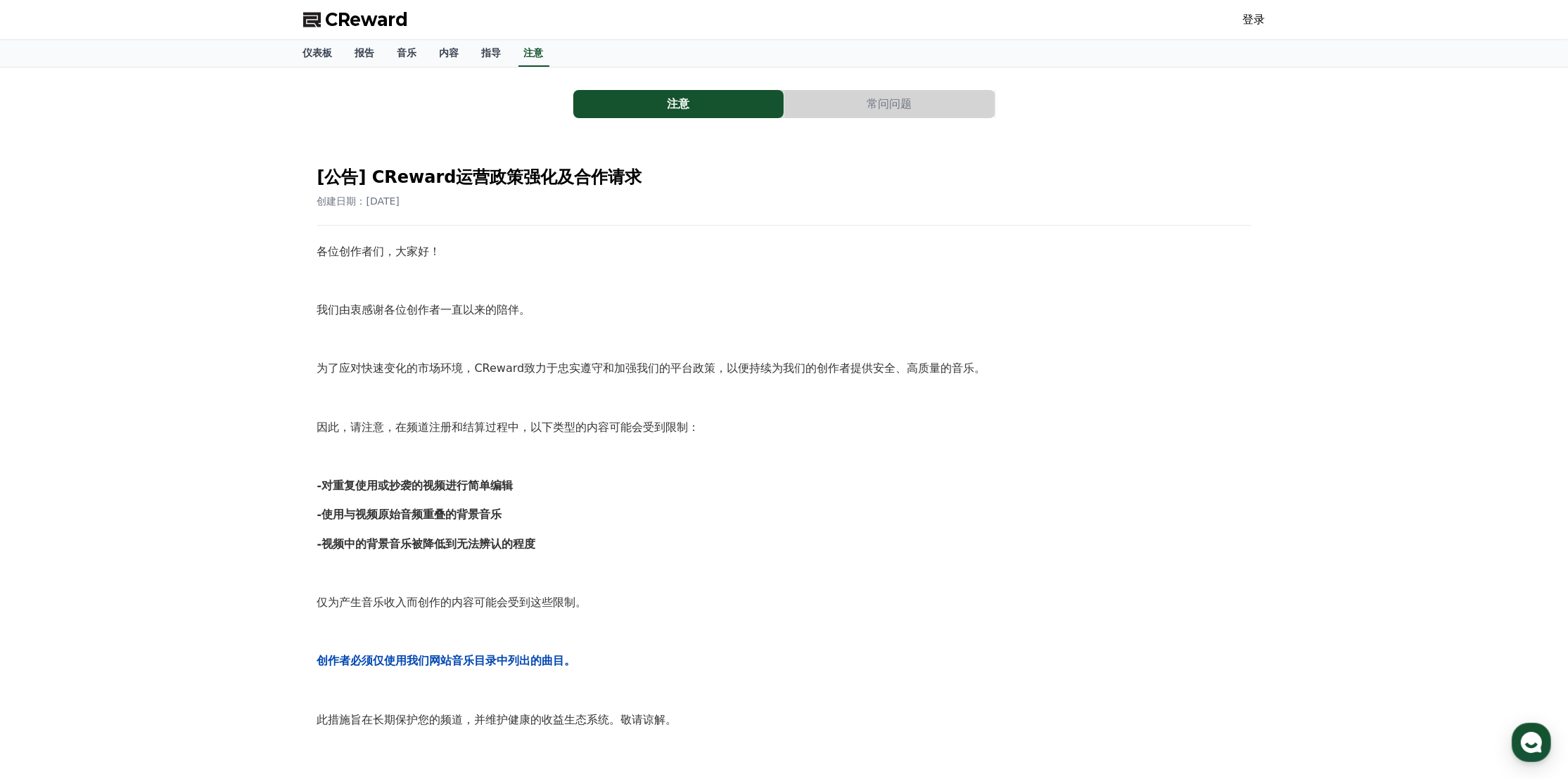
click at [683, 613] on div "各位创作者们，大家好！ 我们由衷感谢各位创作者一直以来的陪伴。 为了应对快速变化的市场环境，CReward致力于忠实遵守和加强我们的平台政策，以便持续为我们的…" at bounding box center [785, 631] width 934 height 778
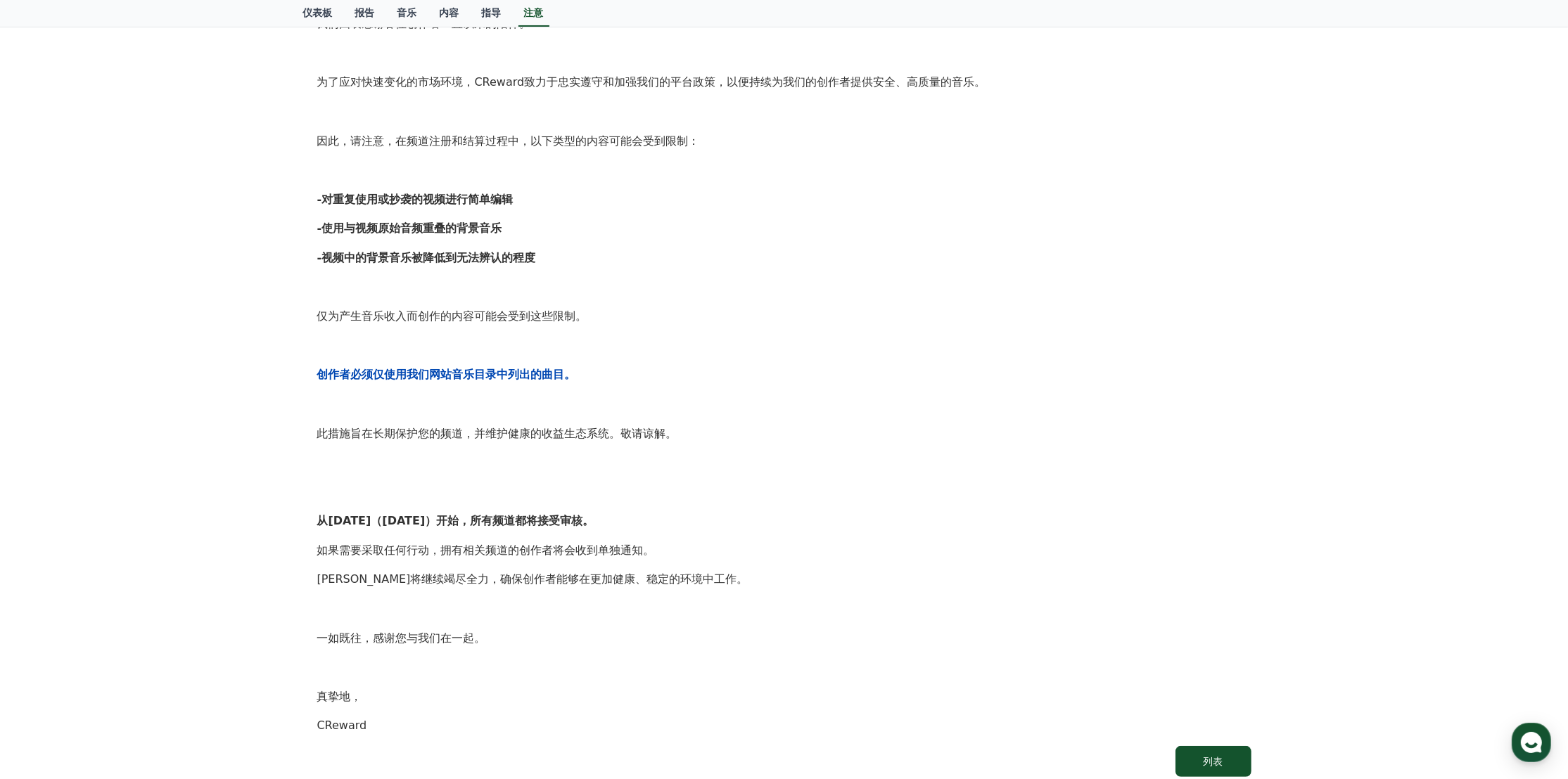
scroll to position [352, 0]
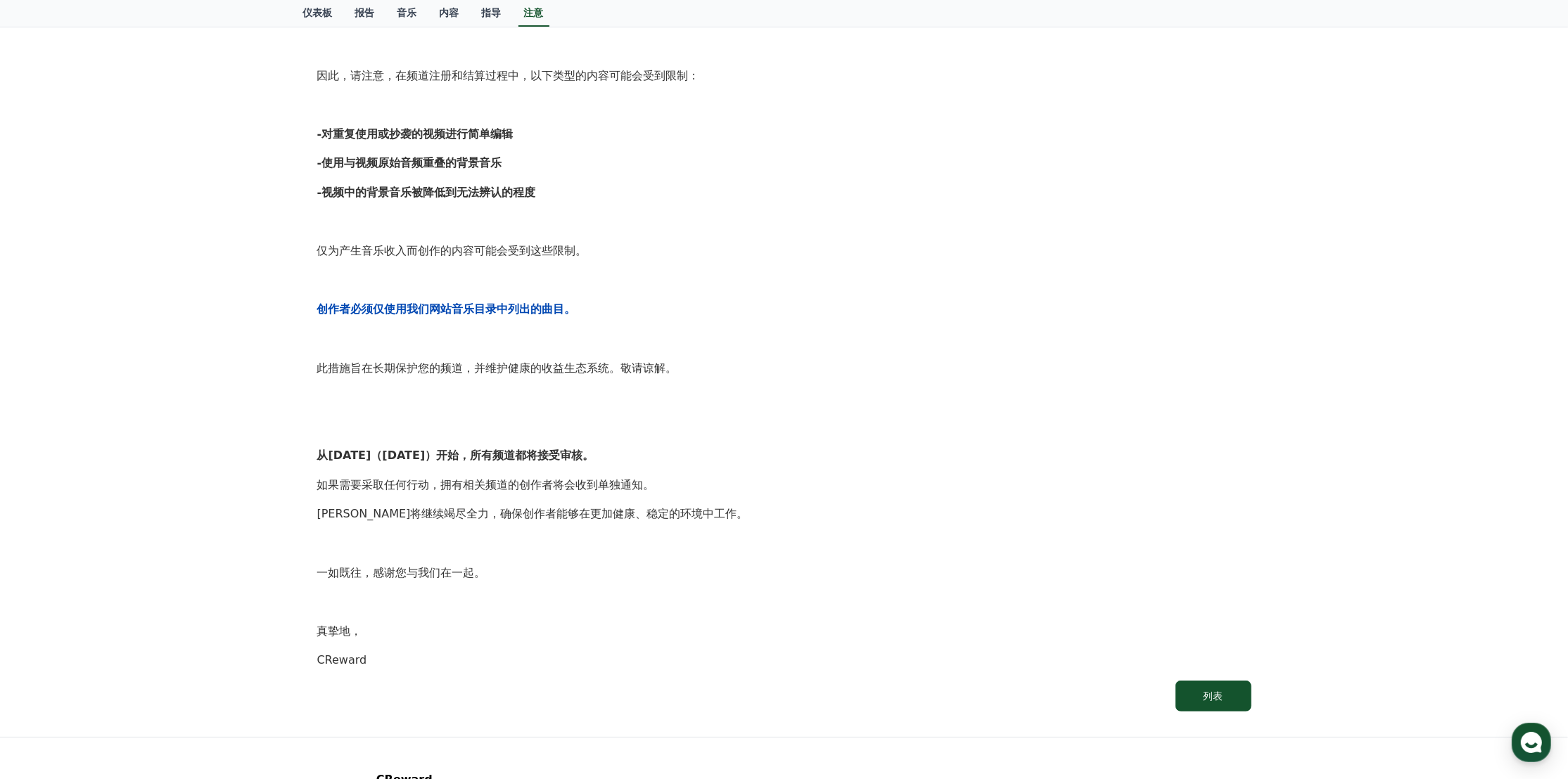
click at [683, 375] on p "此措施旨在长期保护您的频道，并维护健康的收益生态系统。敬请谅解。" at bounding box center [785, 369] width 934 height 19
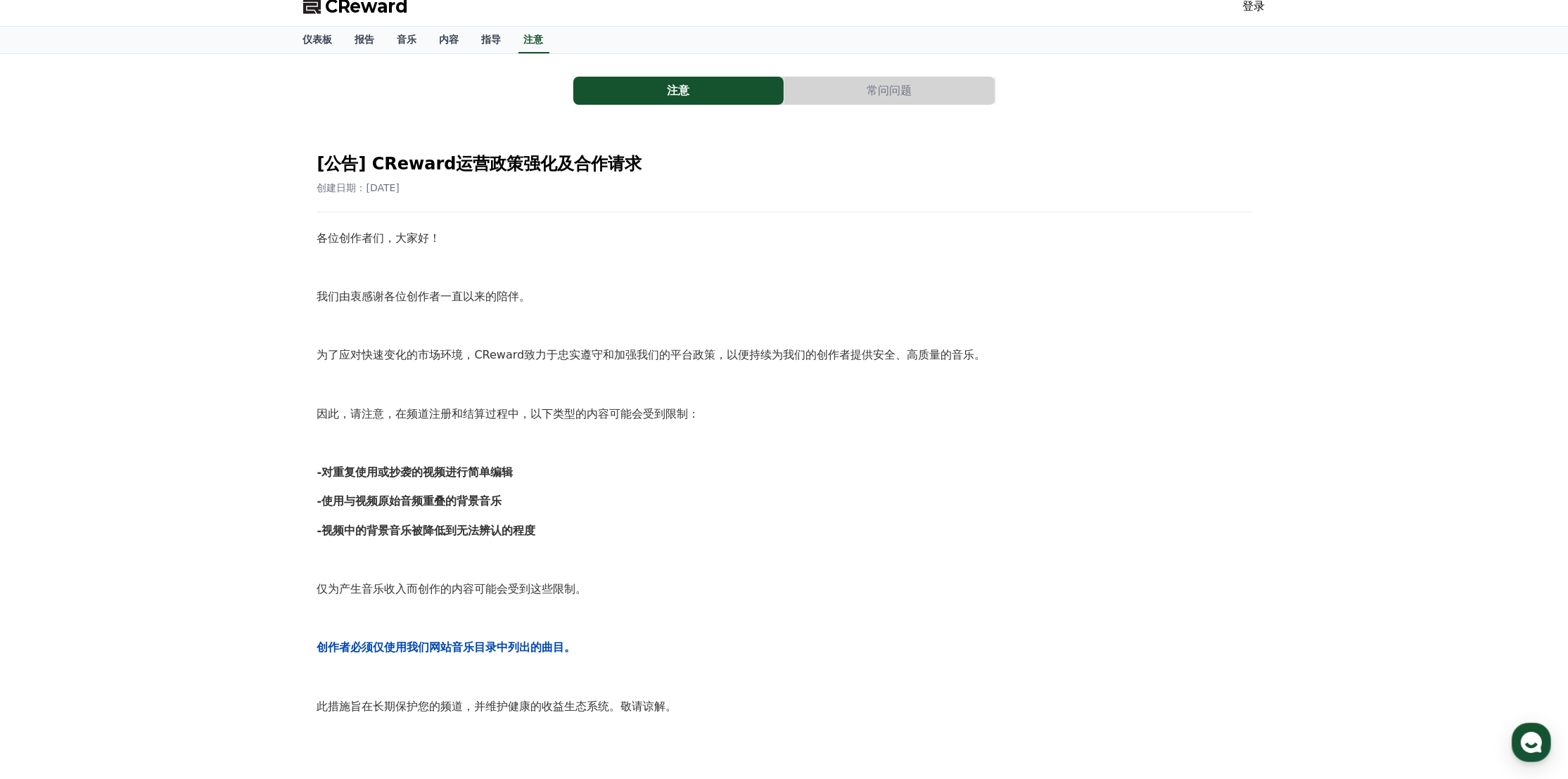
scroll to position [0, 0]
